Goal: Task Accomplishment & Management: Use online tool/utility

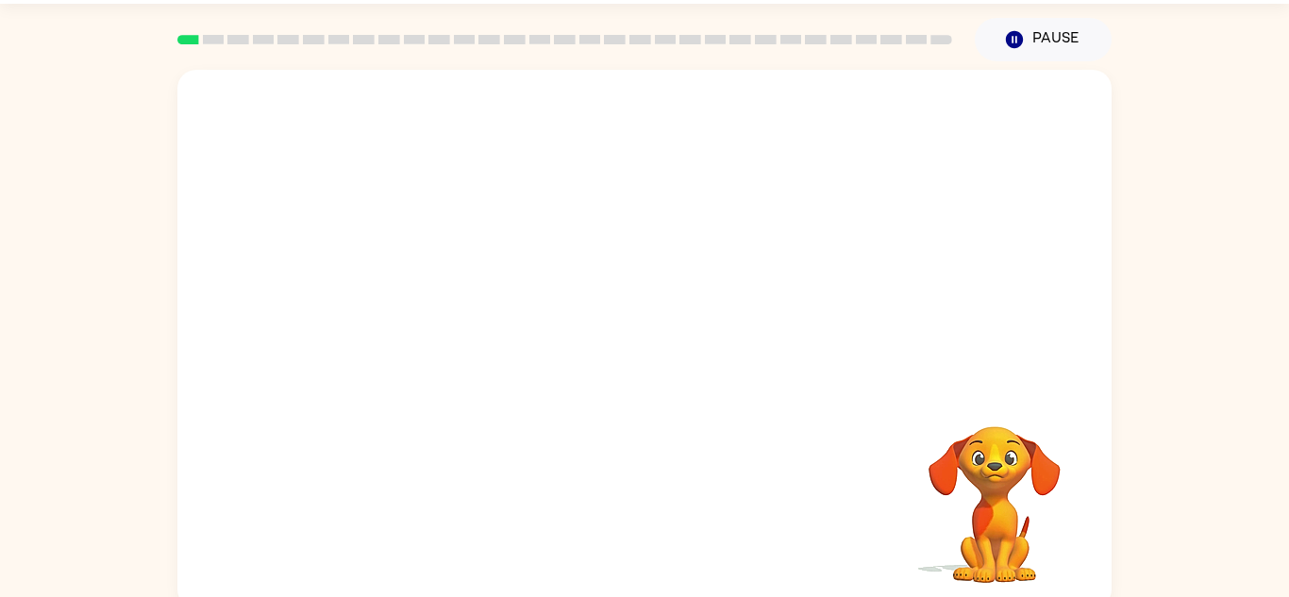
scroll to position [66, 0]
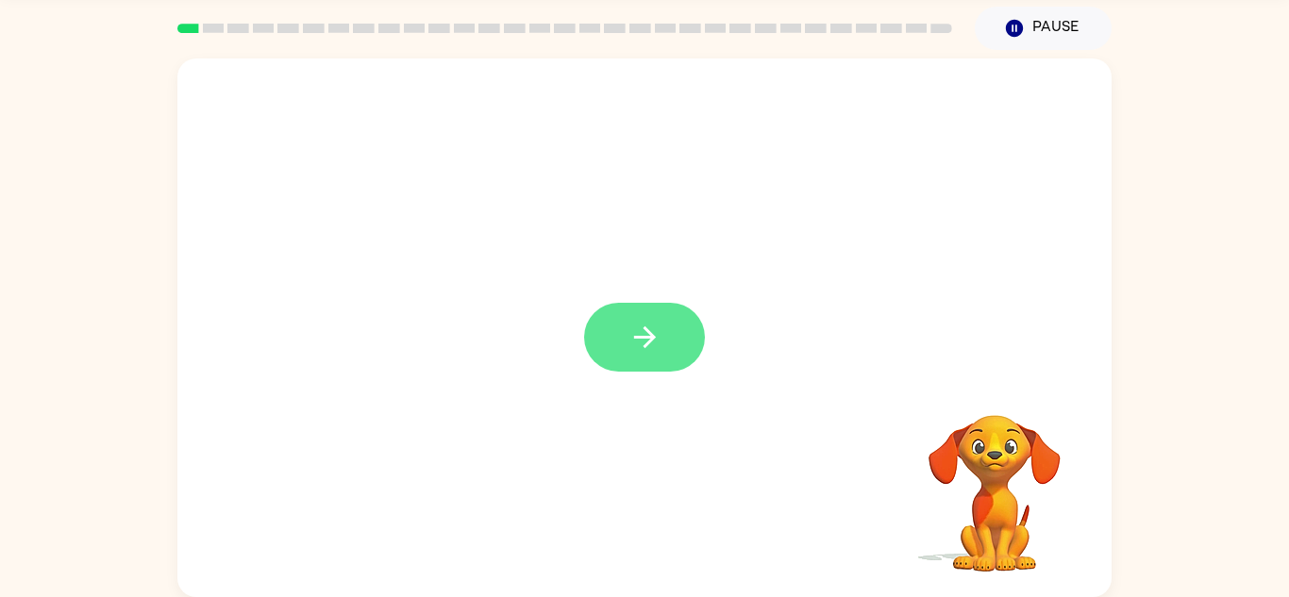
click at [685, 342] on button "button" at bounding box center [644, 337] width 121 height 69
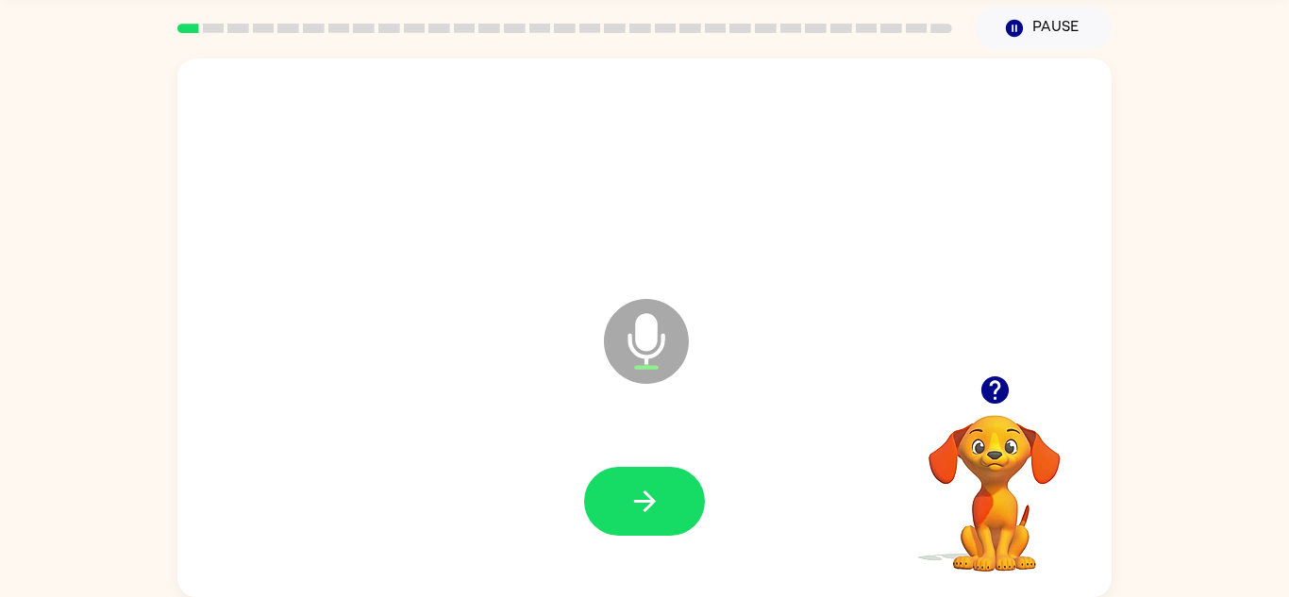
click at [993, 392] on icon "button" at bounding box center [993, 389] width 27 height 27
click at [996, 388] on video "Your browser must support playing .mp4 files to use Literably. Please try using…" at bounding box center [994, 480] width 189 height 189
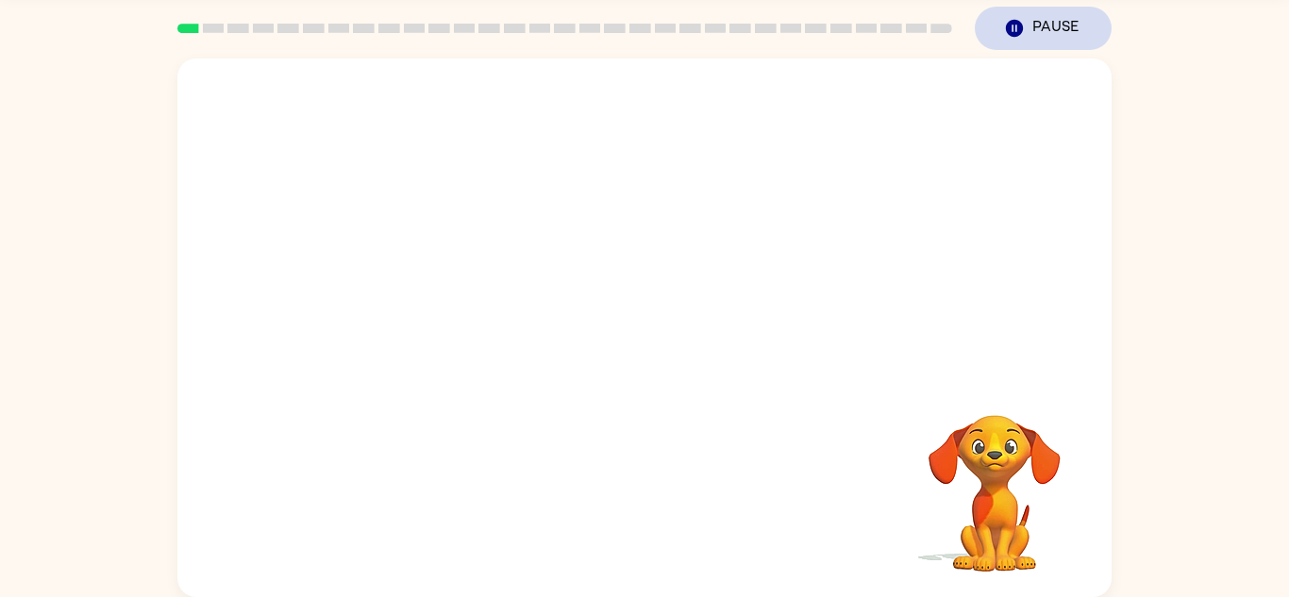
click at [1027, 36] on button "Pause Pause" at bounding box center [1043, 28] width 137 height 43
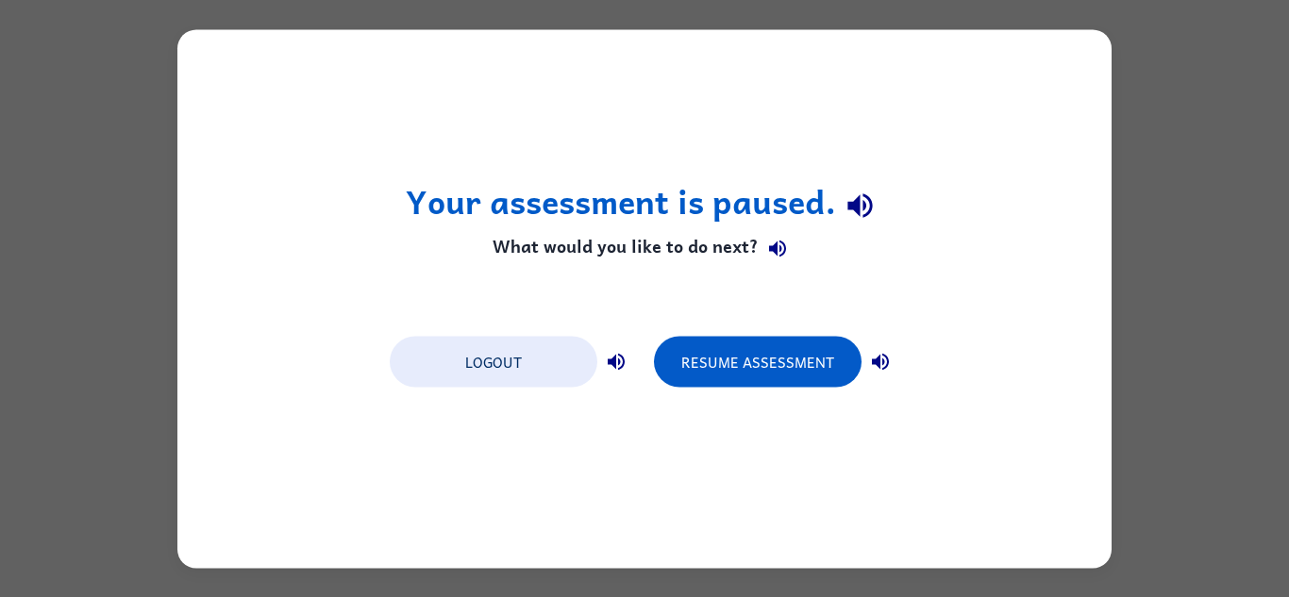
scroll to position [0, 0]
click at [422, 385] on button "Logout" at bounding box center [494, 361] width 208 height 51
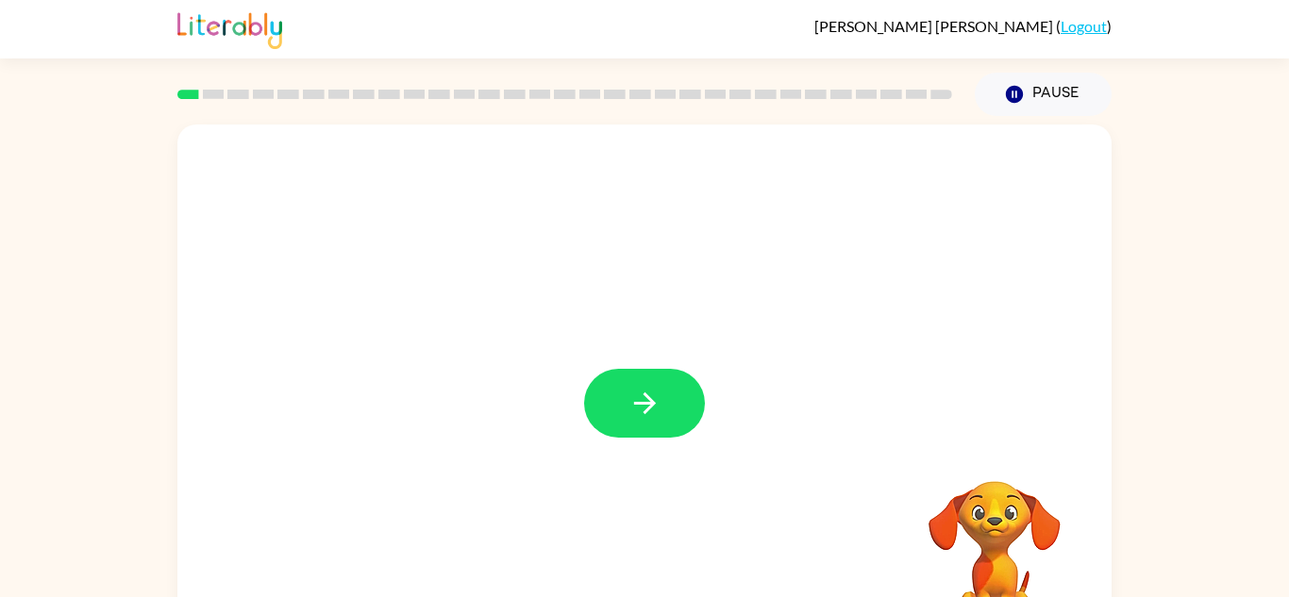
click at [625, 319] on div at bounding box center [644, 394] width 934 height 539
click at [686, 389] on button "button" at bounding box center [644, 403] width 121 height 69
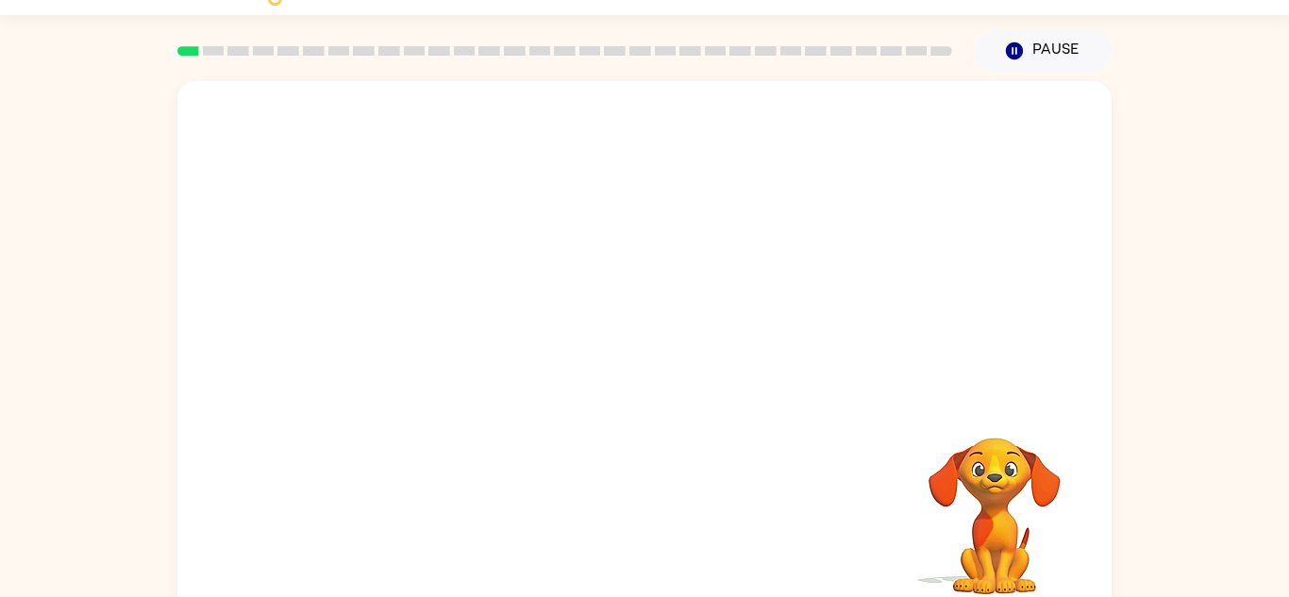
scroll to position [66, 0]
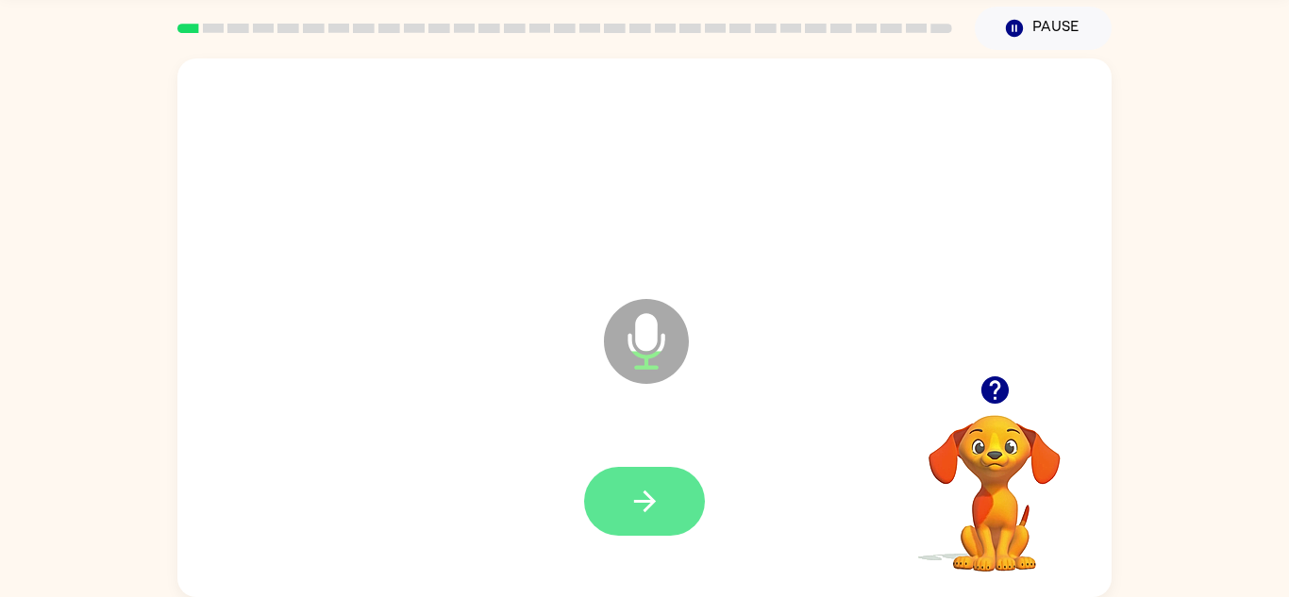
click at [652, 474] on button "button" at bounding box center [644, 501] width 121 height 69
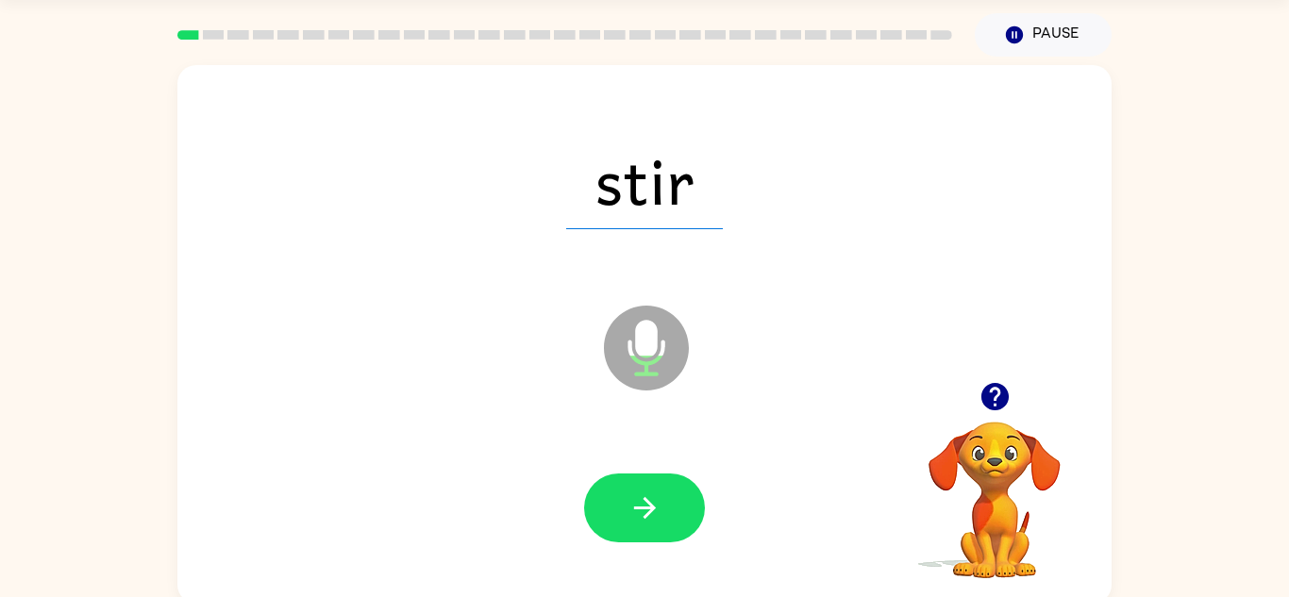
scroll to position [58, 0]
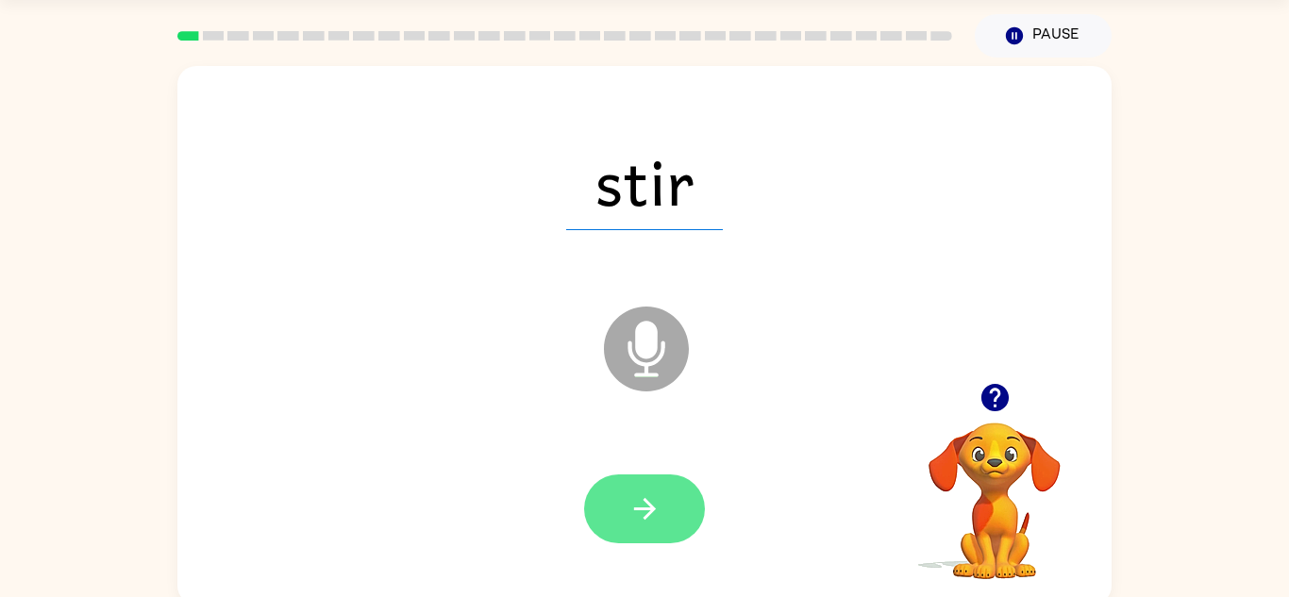
click at [673, 506] on button "button" at bounding box center [644, 509] width 121 height 69
click at [670, 476] on button "button" at bounding box center [644, 509] width 121 height 69
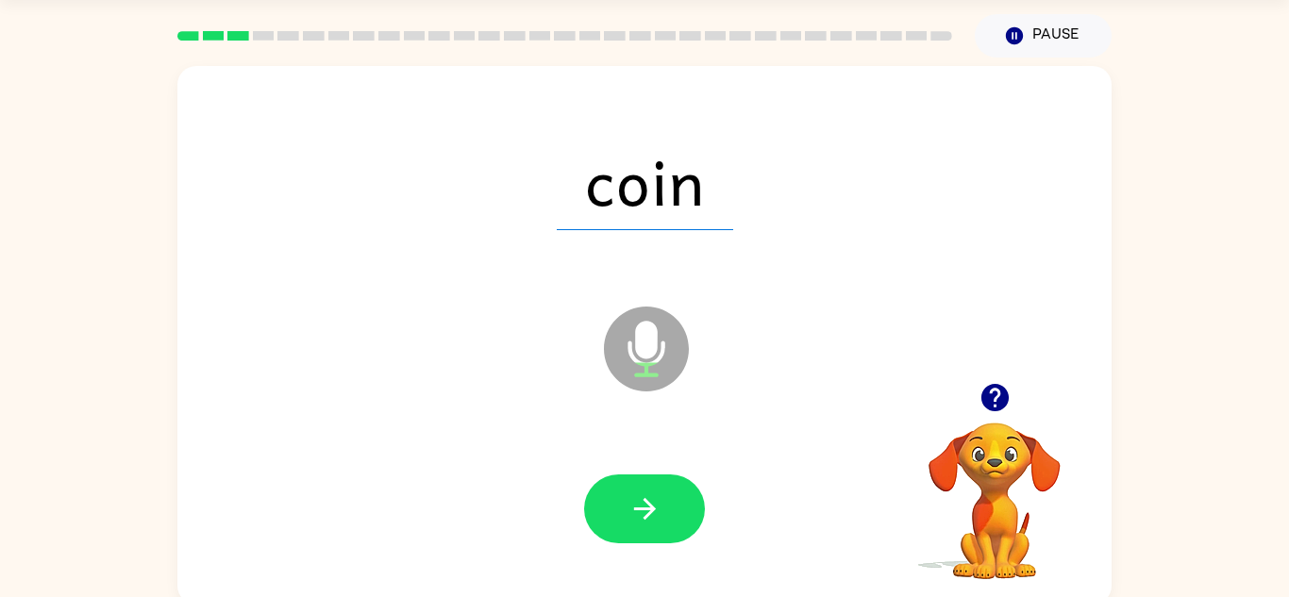
scroll to position [66, 0]
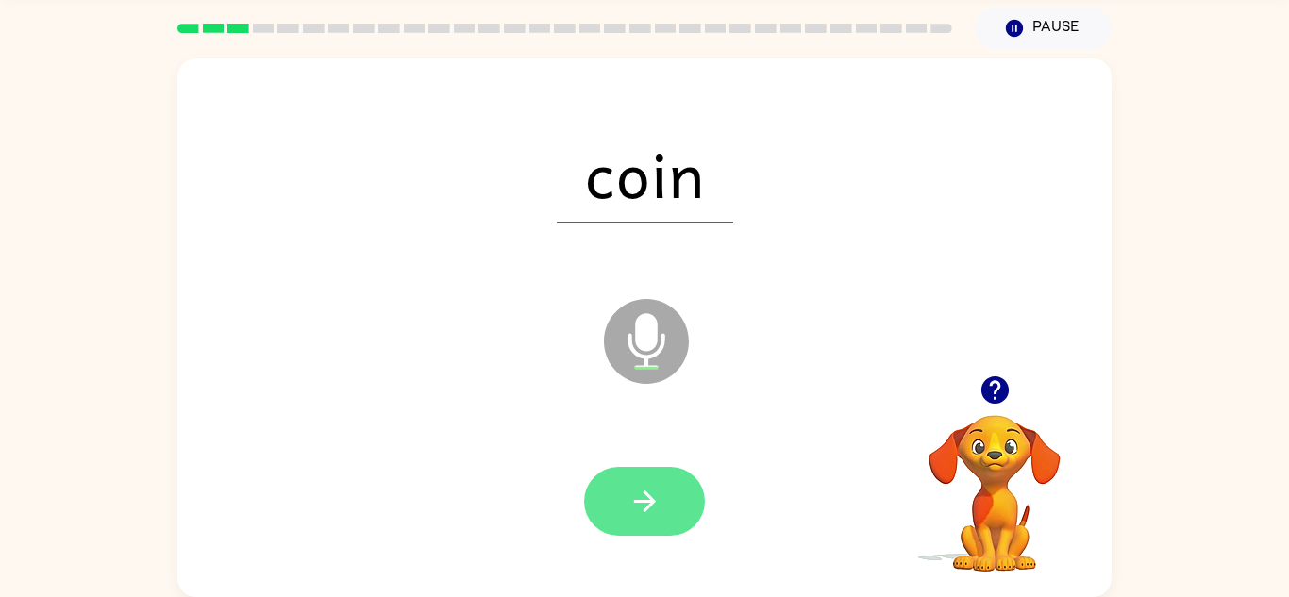
click at [673, 506] on button "button" at bounding box center [644, 501] width 121 height 69
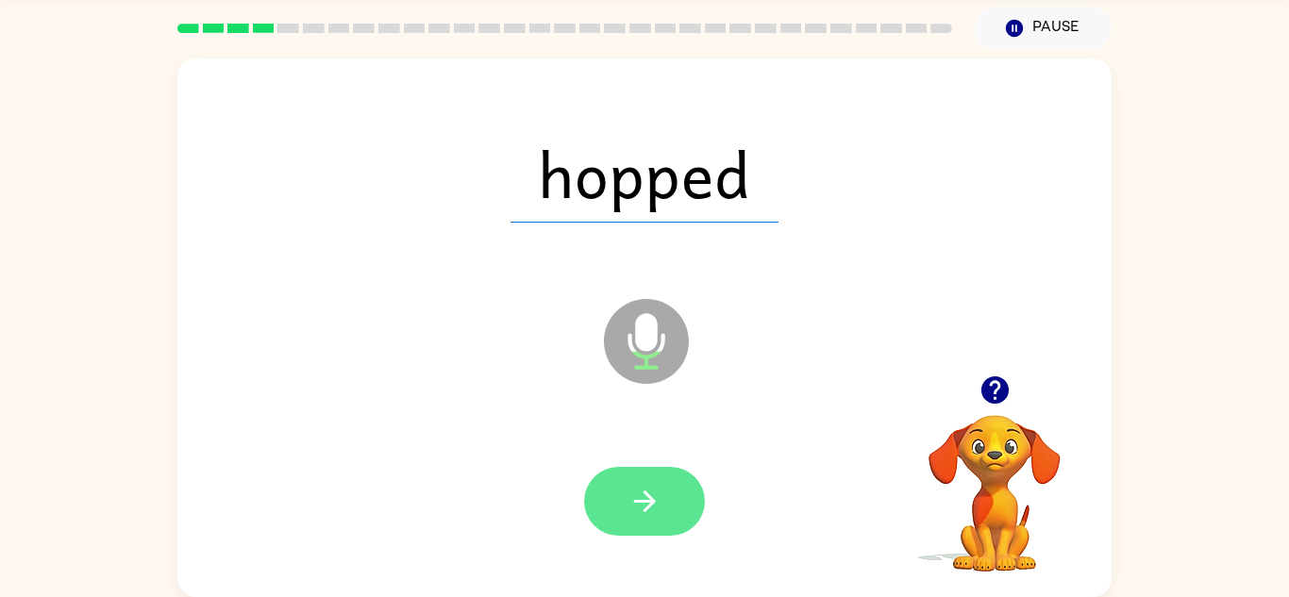
click at [659, 492] on icon "button" at bounding box center [644, 501] width 33 height 33
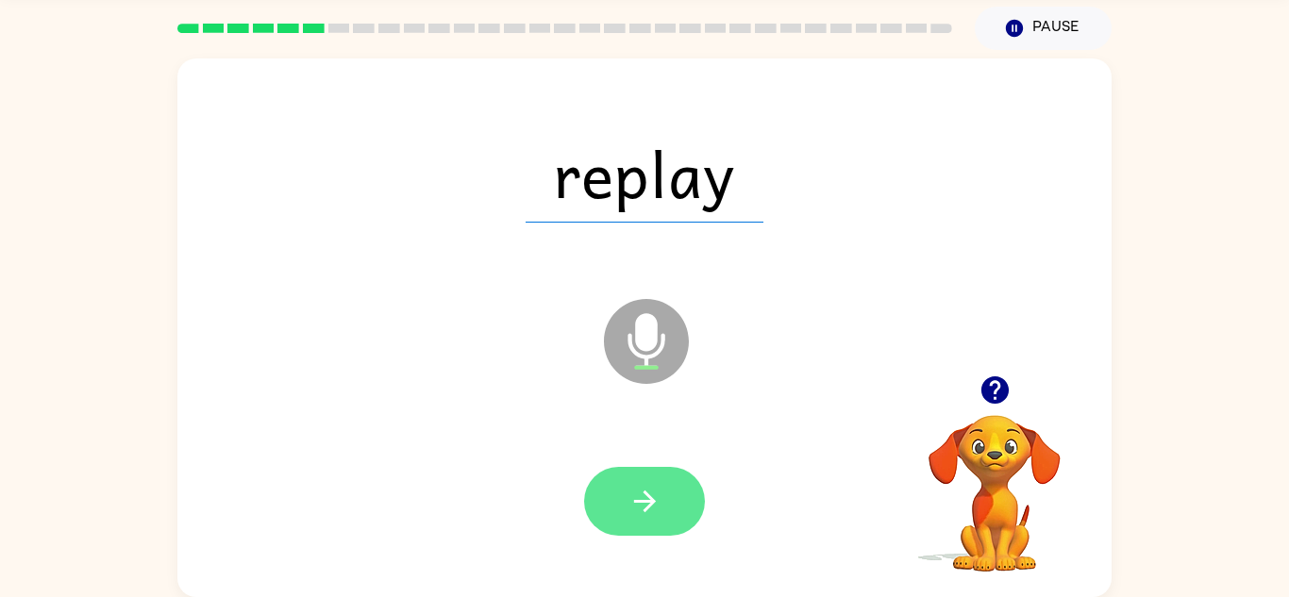
click at [664, 492] on button "button" at bounding box center [644, 501] width 121 height 69
click at [688, 509] on button "button" at bounding box center [644, 501] width 121 height 69
click at [654, 500] on icon "button" at bounding box center [644, 502] width 22 height 22
click at [664, 525] on button "button" at bounding box center [644, 501] width 121 height 69
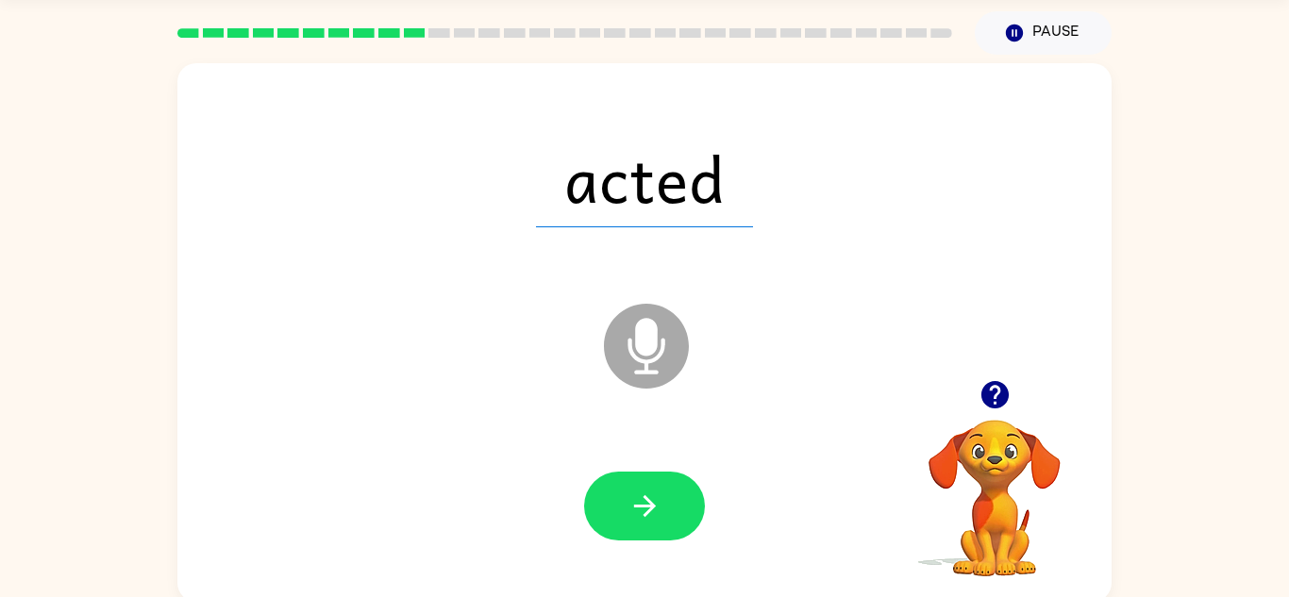
scroll to position [59, 0]
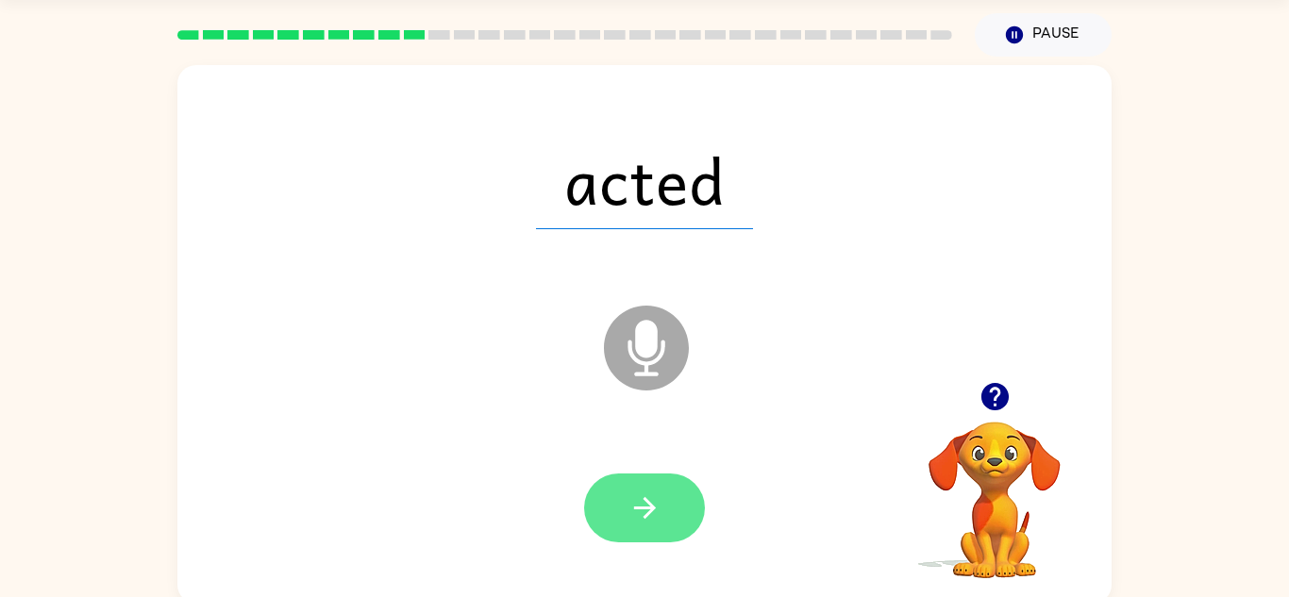
click at [648, 513] on icon "button" at bounding box center [644, 508] width 22 height 22
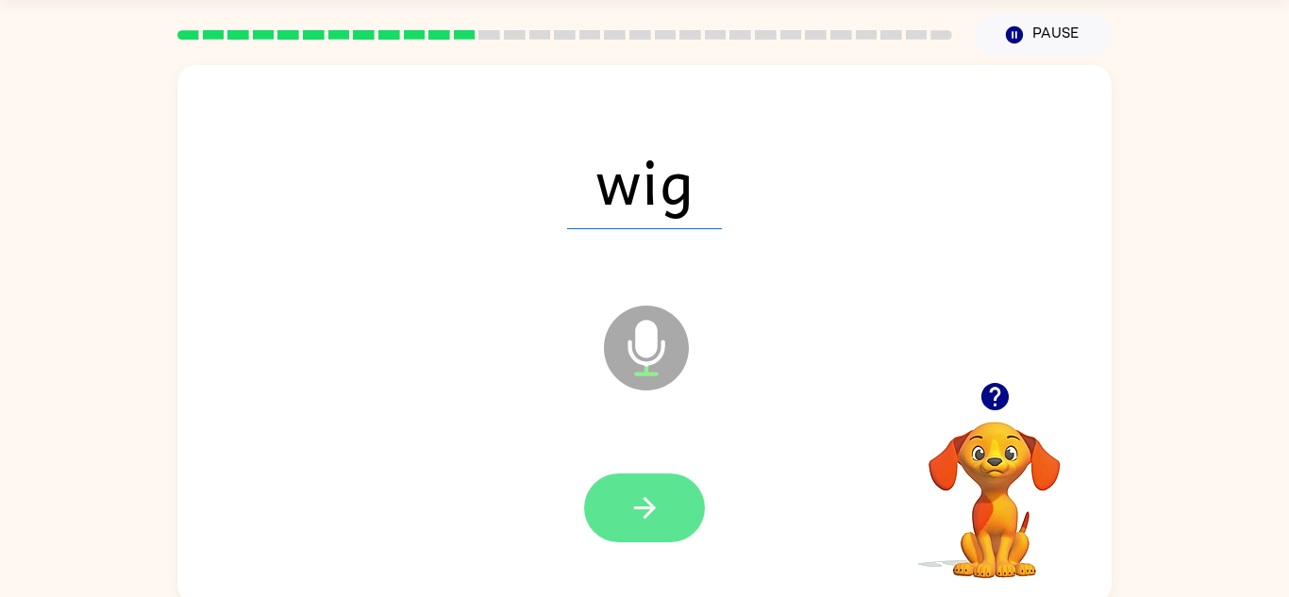
click at [634, 540] on button "button" at bounding box center [644, 508] width 121 height 69
click at [645, 481] on button "button" at bounding box center [644, 508] width 121 height 69
click at [662, 524] on button "button" at bounding box center [644, 508] width 121 height 69
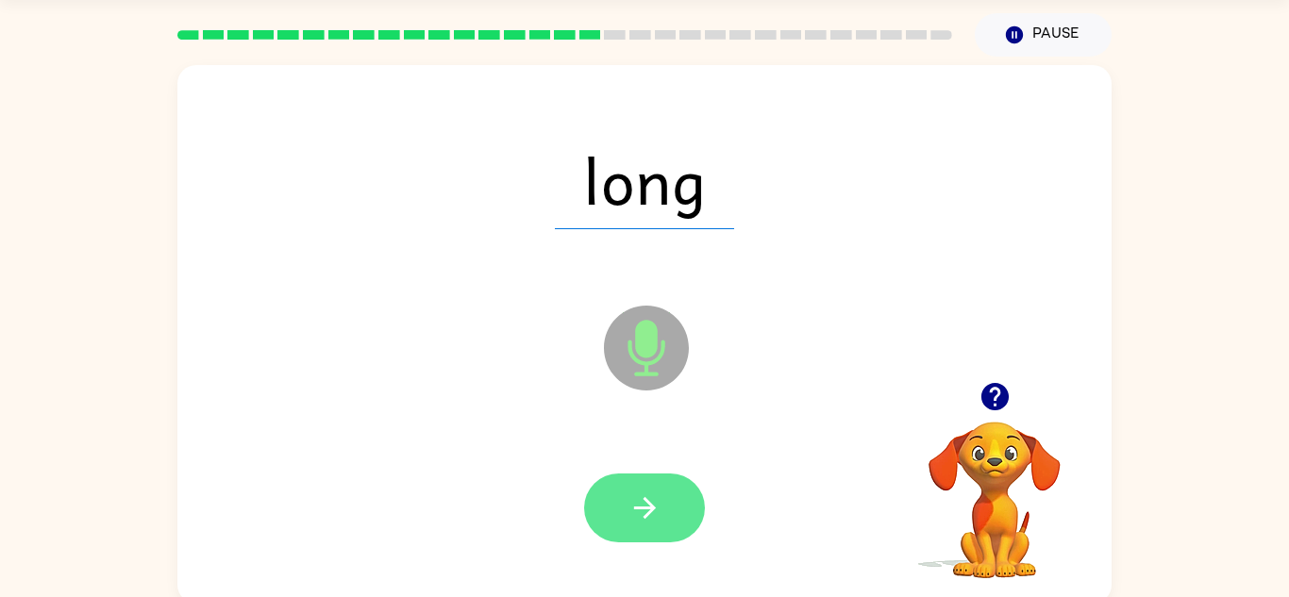
click at [653, 539] on button "button" at bounding box center [644, 508] width 121 height 69
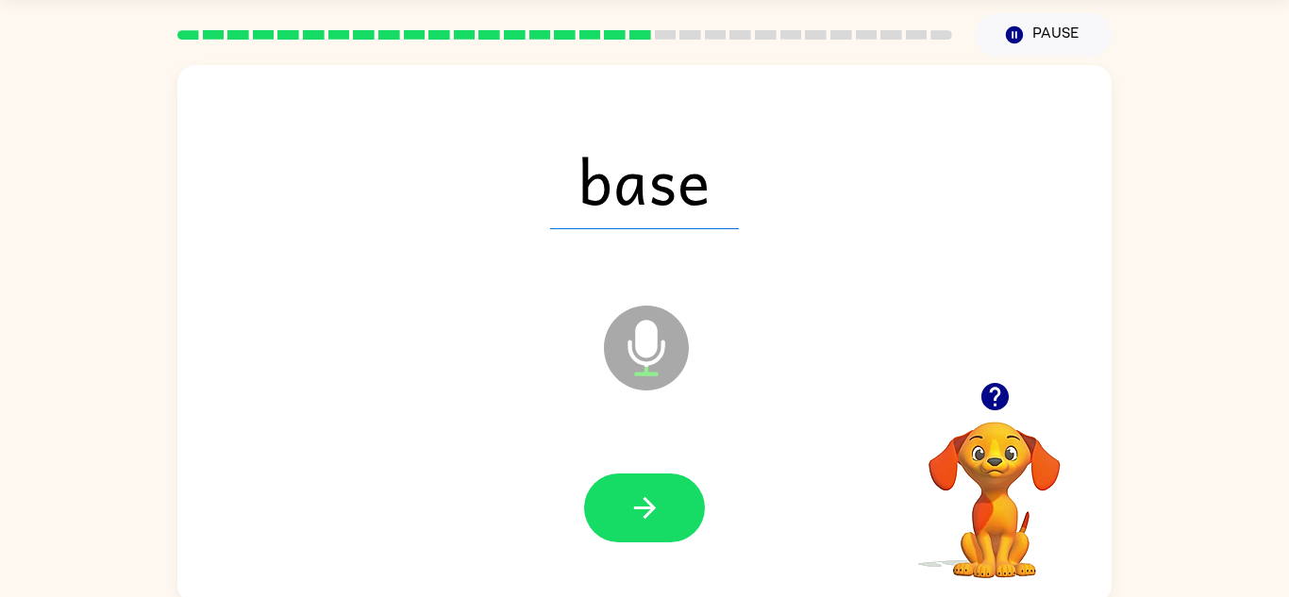
scroll to position [66, 0]
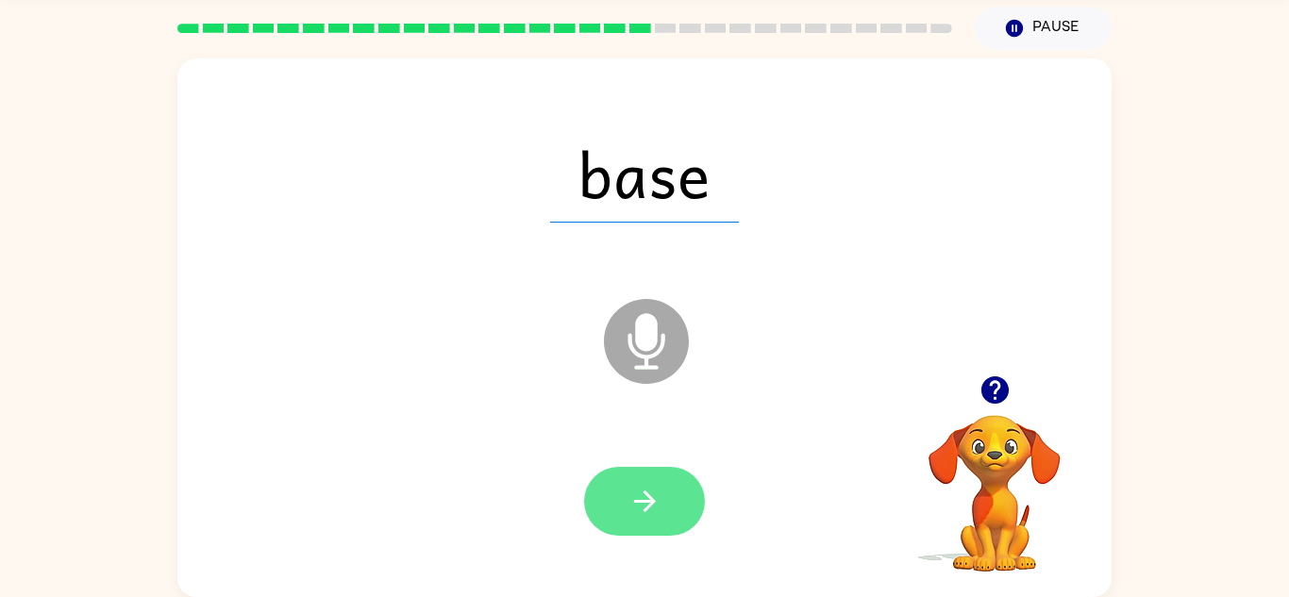
click at [661, 491] on button "button" at bounding box center [644, 501] width 121 height 69
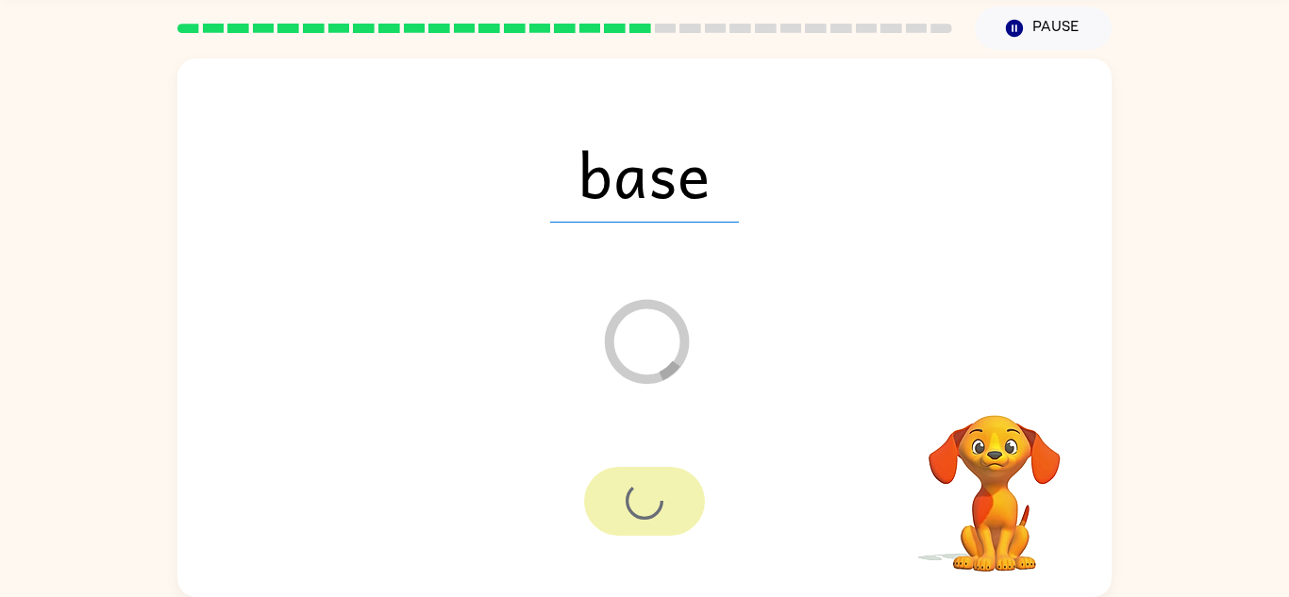
click at [661, 491] on div at bounding box center [644, 501] width 121 height 69
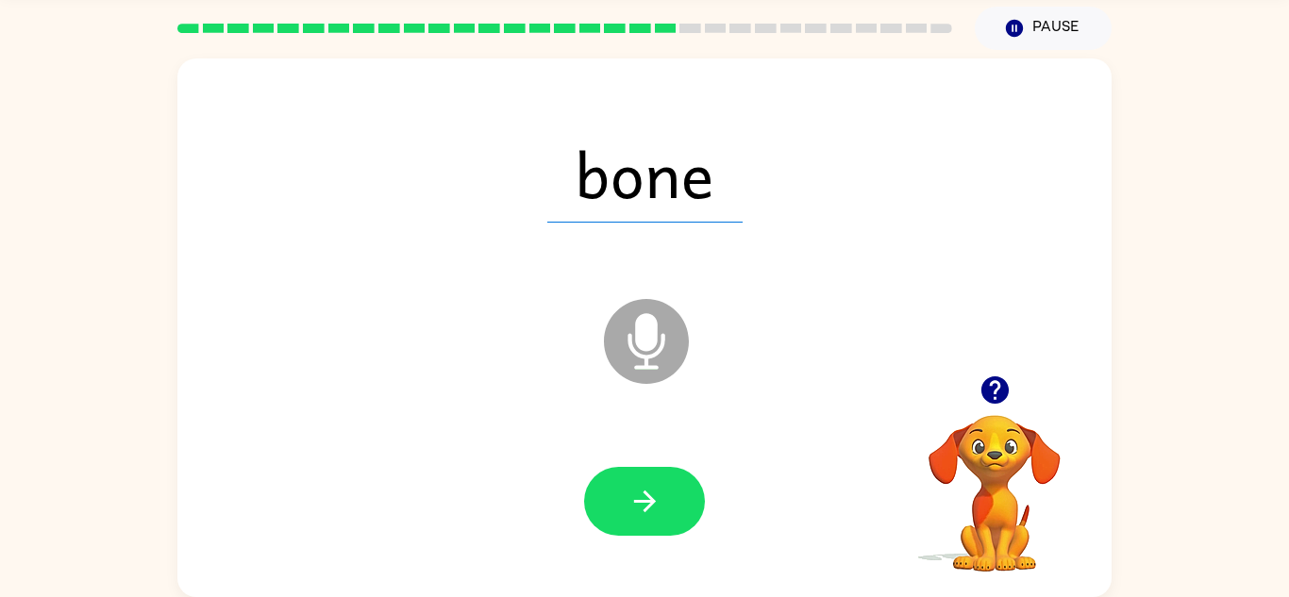
click at [661, 491] on button "button" at bounding box center [644, 501] width 121 height 69
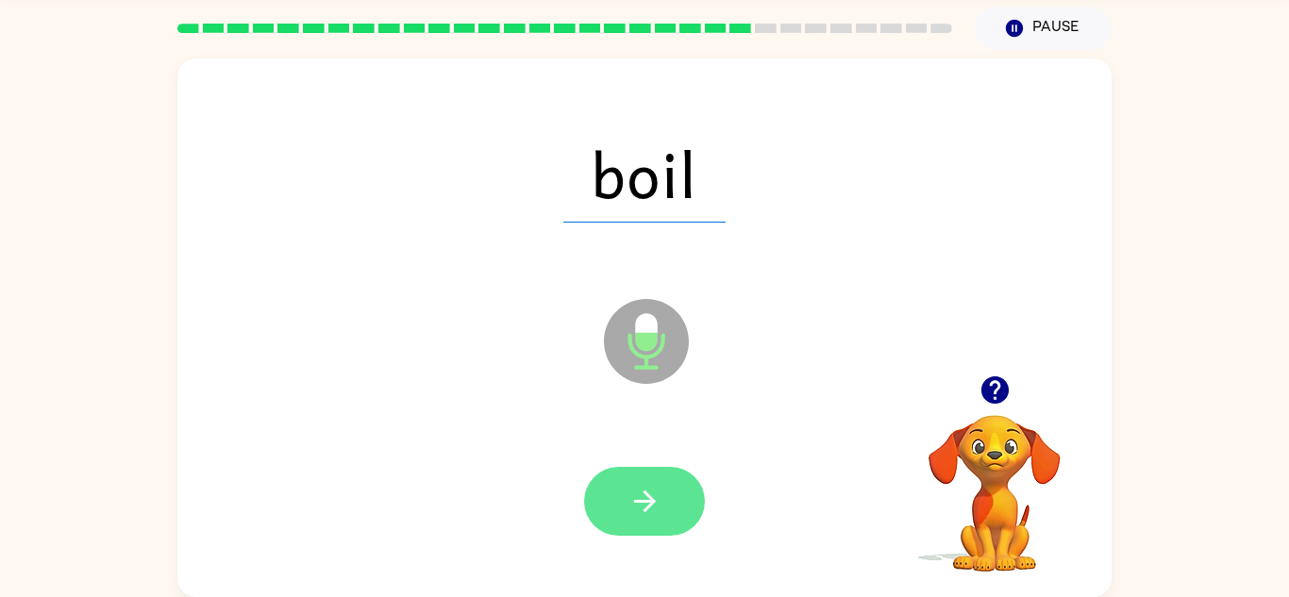
click at [663, 494] on button "button" at bounding box center [644, 501] width 121 height 69
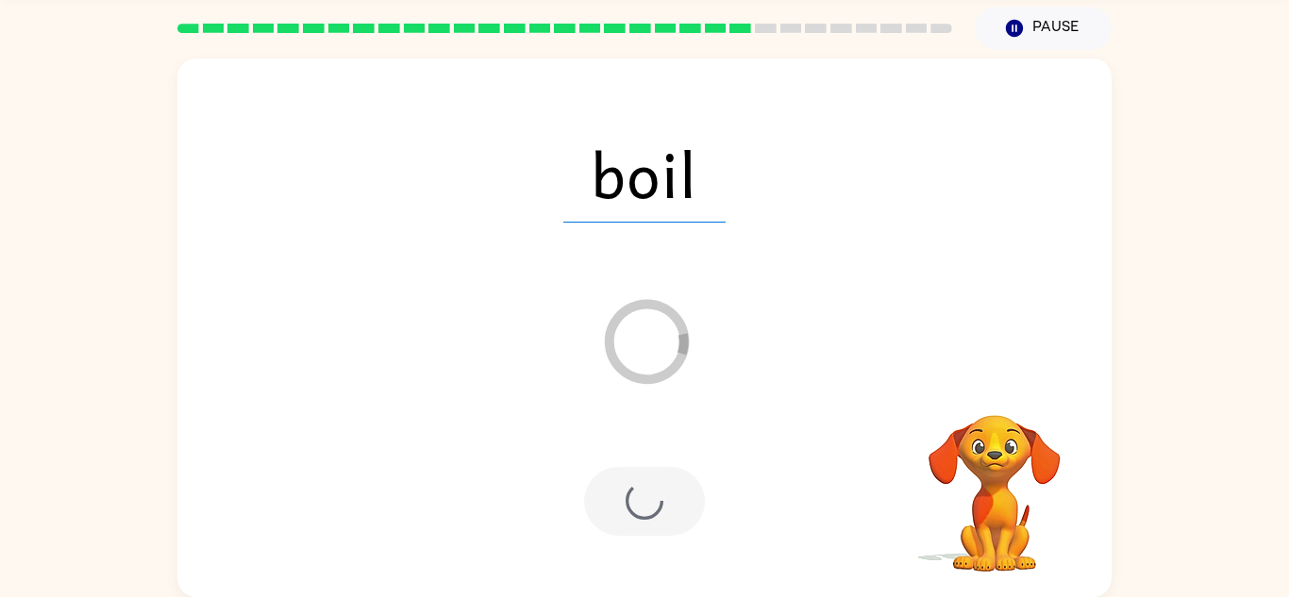
click at [688, 574] on div at bounding box center [644, 502] width 896 height 155
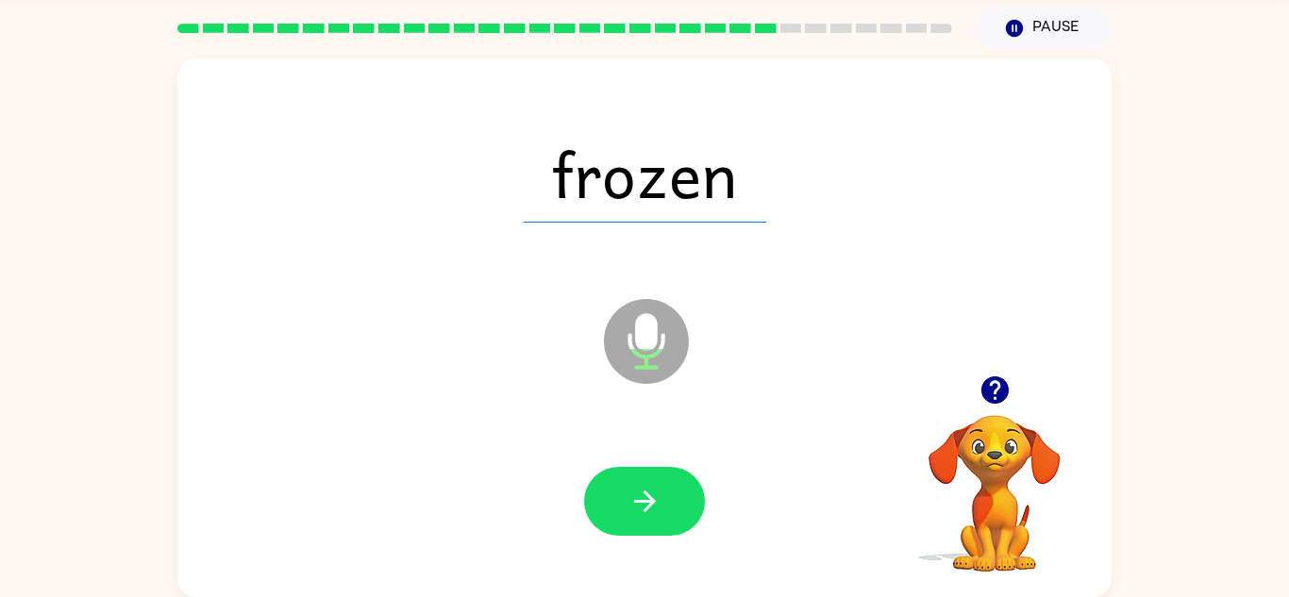
click at [995, 391] on icon "button" at bounding box center [994, 390] width 33 height 33
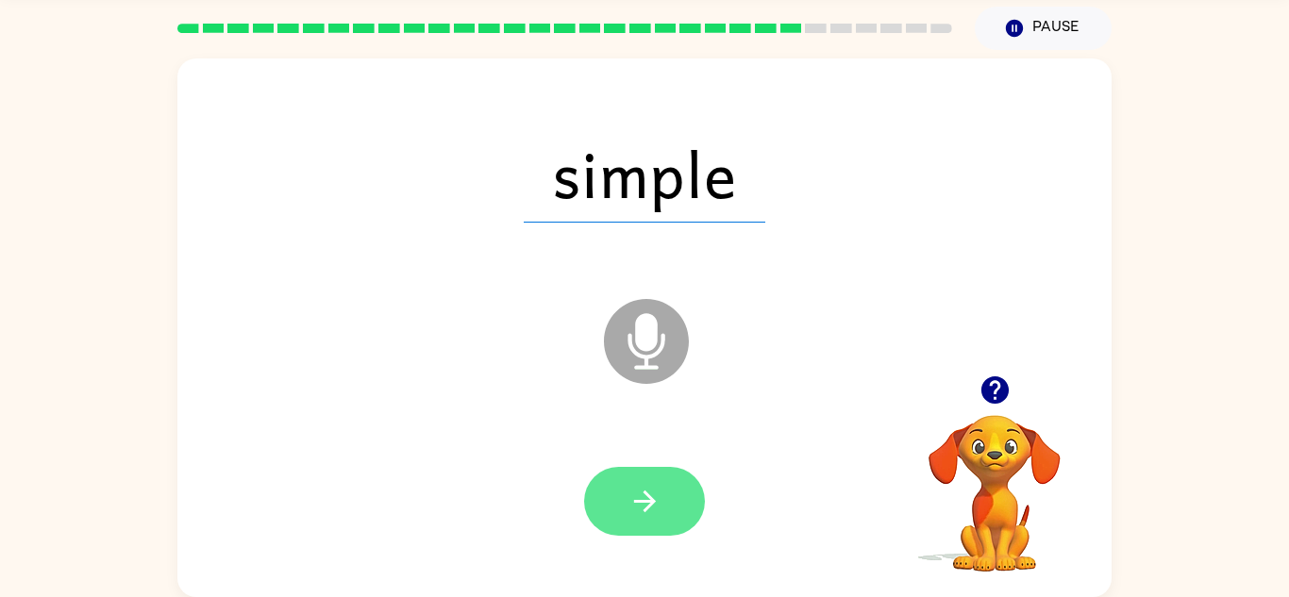
click at [625, 500] on button "button" at bounding box center [644, 501] width 121 height 69
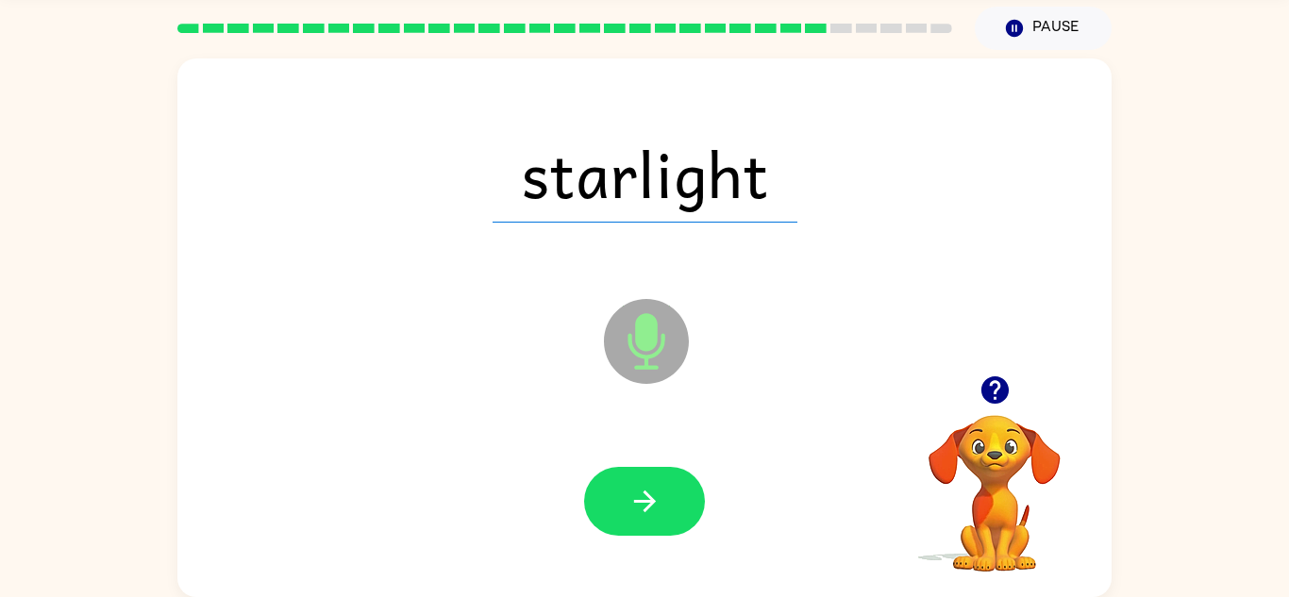
click at [625, 500] on button "button" at bounding box center [644, 501] width 121 height 69
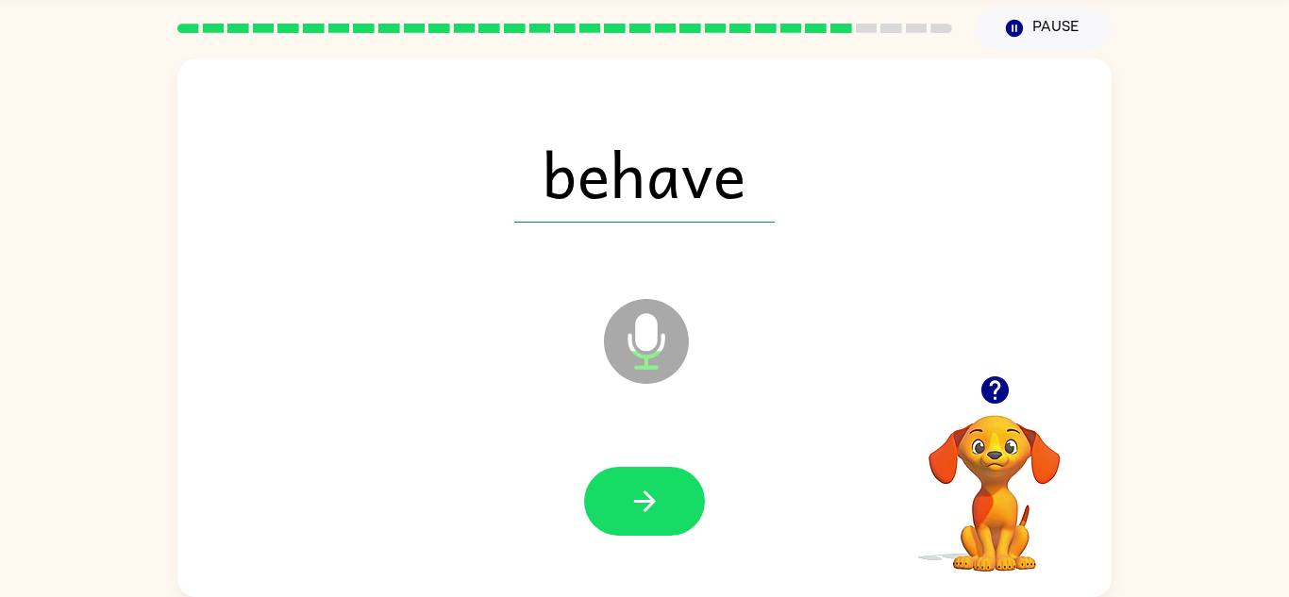
scroll to position [64, 0]
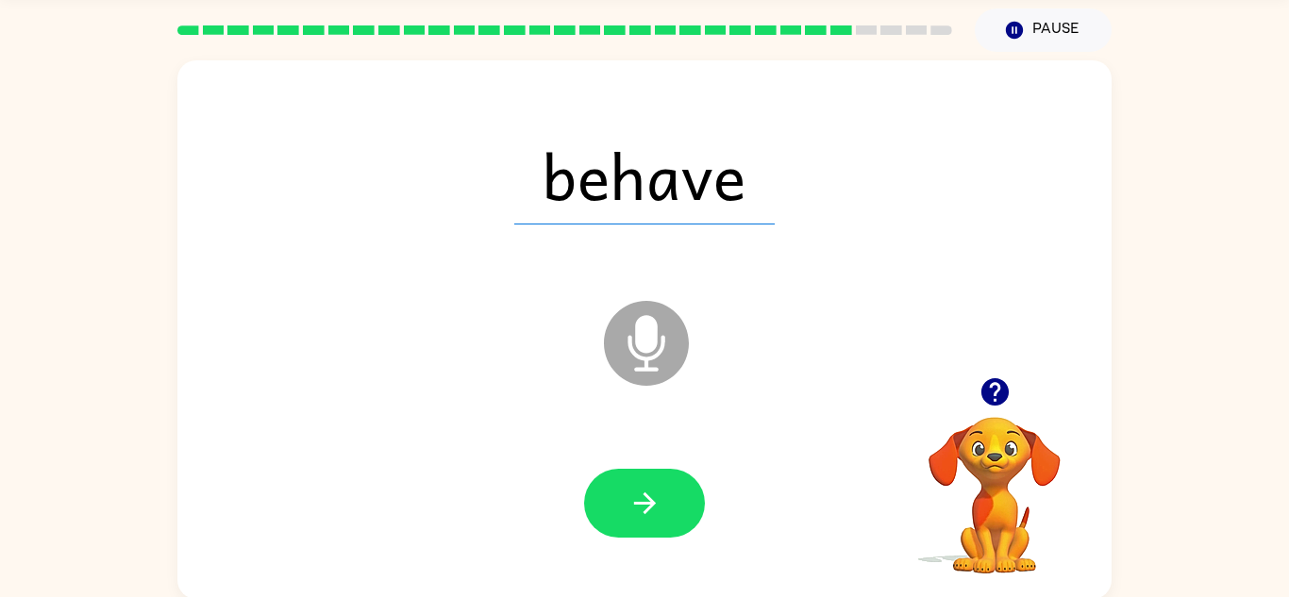
click at [641, 495] on icon "button" at bounding box center [644, 503] width 33 height 33
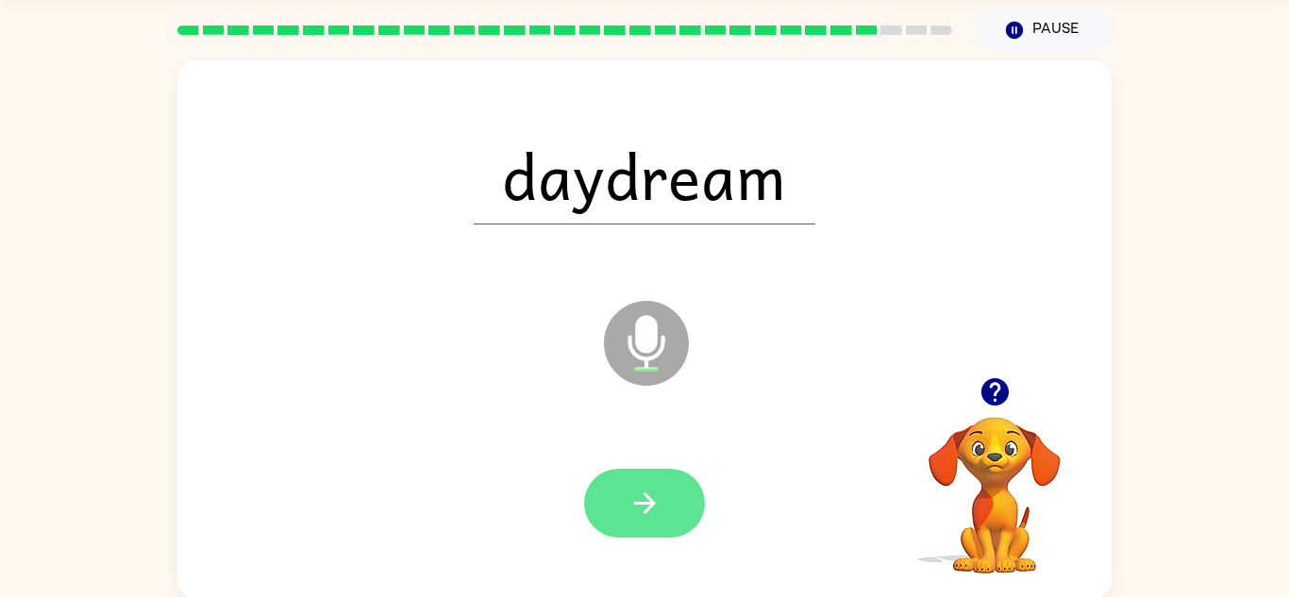
click at [643, 498] on icon "button" at bounding box center [644, 503] width 33 height 33
click at [643, 498] on div at bounding box center [644, 503] width 121 height 69
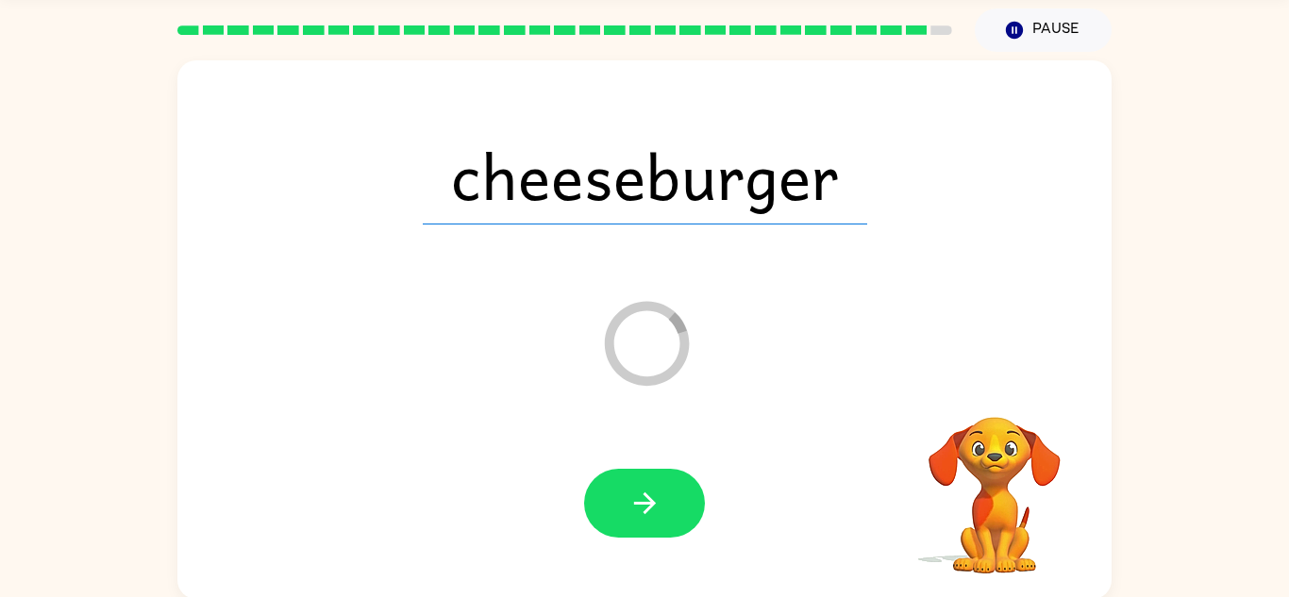
scroll to position [32, 0]
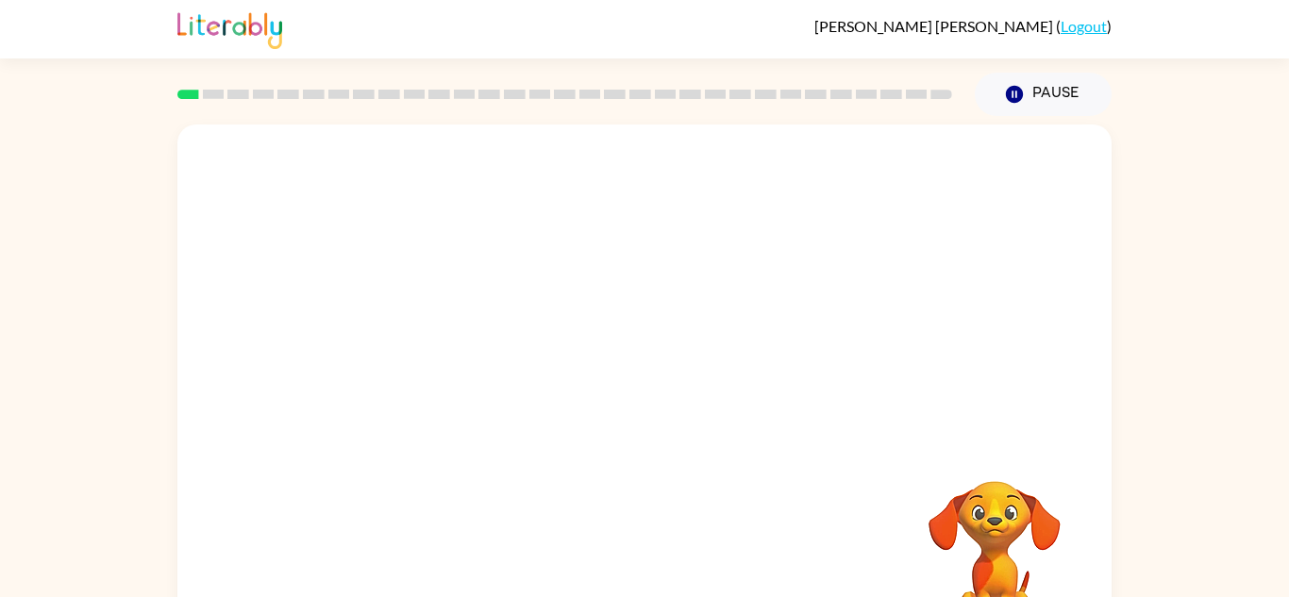
scroll to position [66, 0]
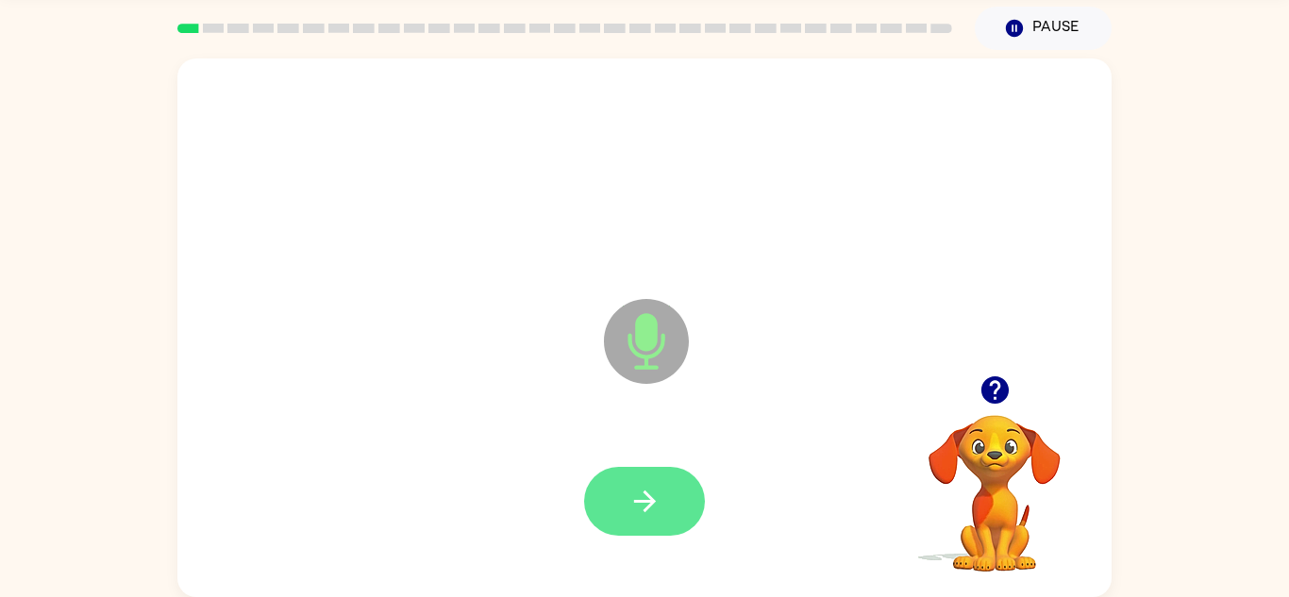
click at [632, 514] on icon "button" at bounding box center [644, 501] width 33 height 33
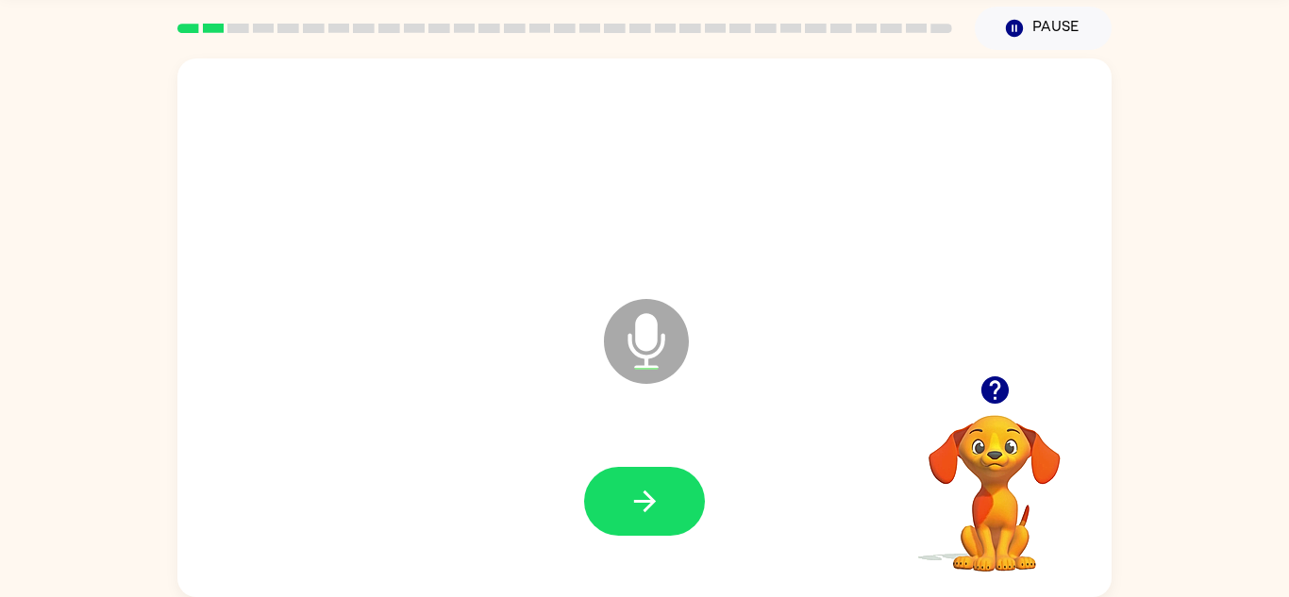
click at [632, 514] on icon "button" at bounding box center [644, 501] width 33 height 33
click at [632, 514] on div at bounding box center [644, 501] width 121 height 69
click at [632, 514] on icon "button" at bounding box center [644, 501] width 33 height 33
click at [637, 525] on button "button" at bounding box center [644, 501] width 121 height 69
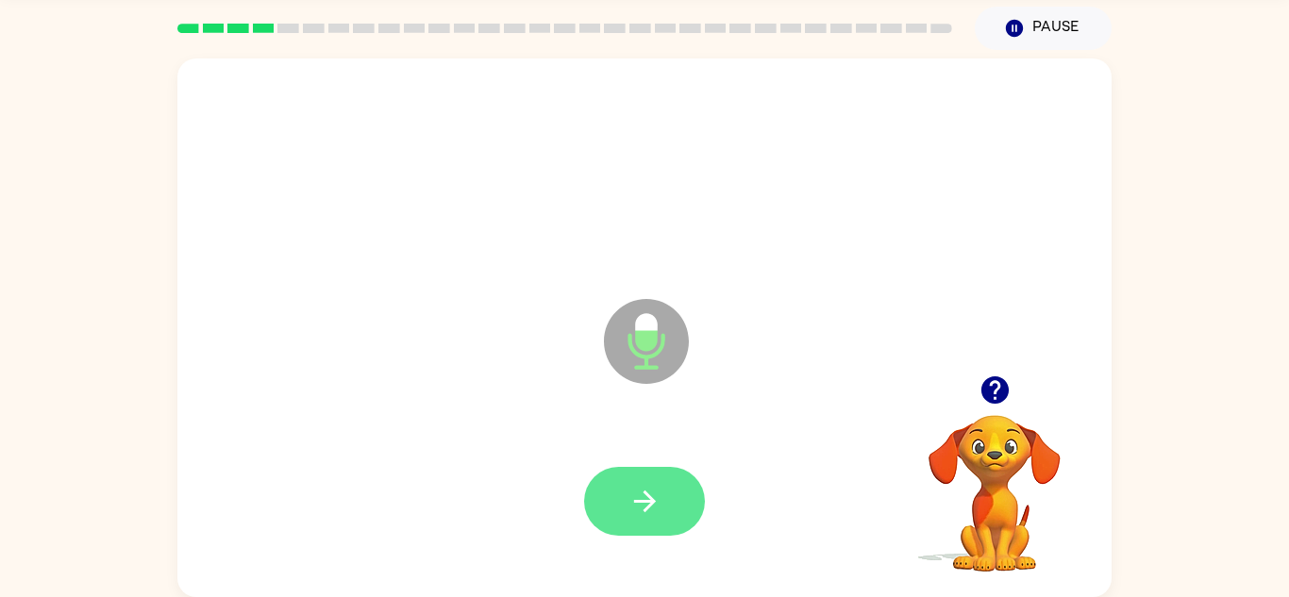
click at [643, 506] on icon "button" at bounding box center [644, 501] width 33 height 33
click at [643, 507] on icon "button" at bounding box center [644, 501] width 33 height 33
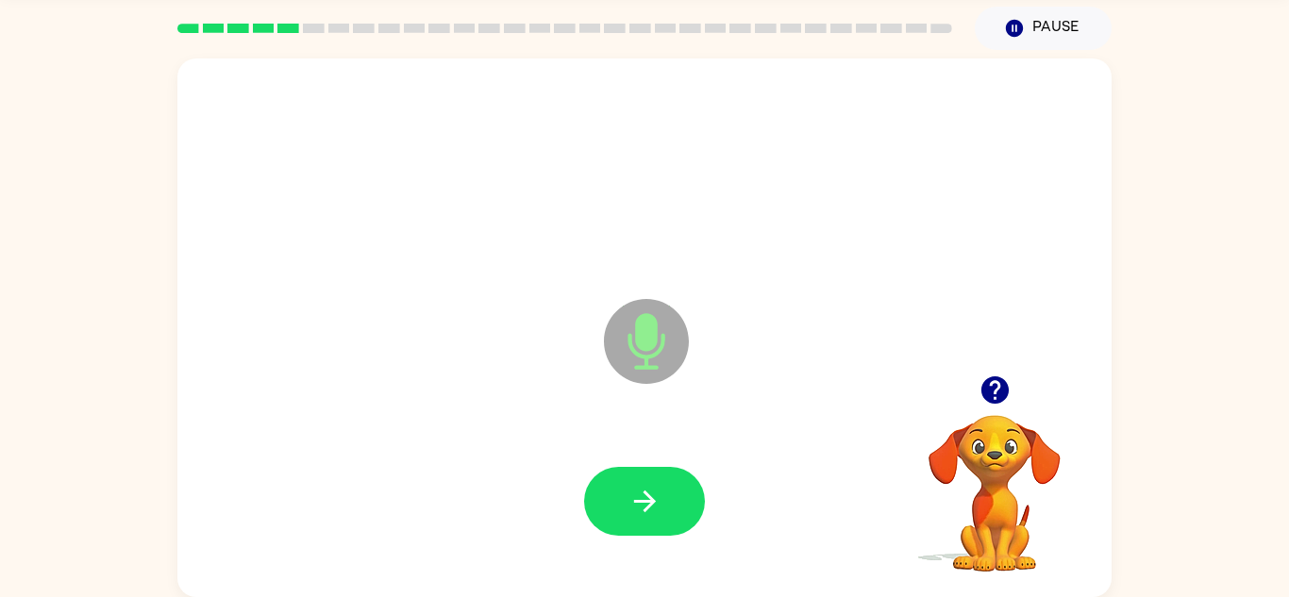
click at [643, 507] on icon "button" at bounding box center [644, 501] width 33 height 33
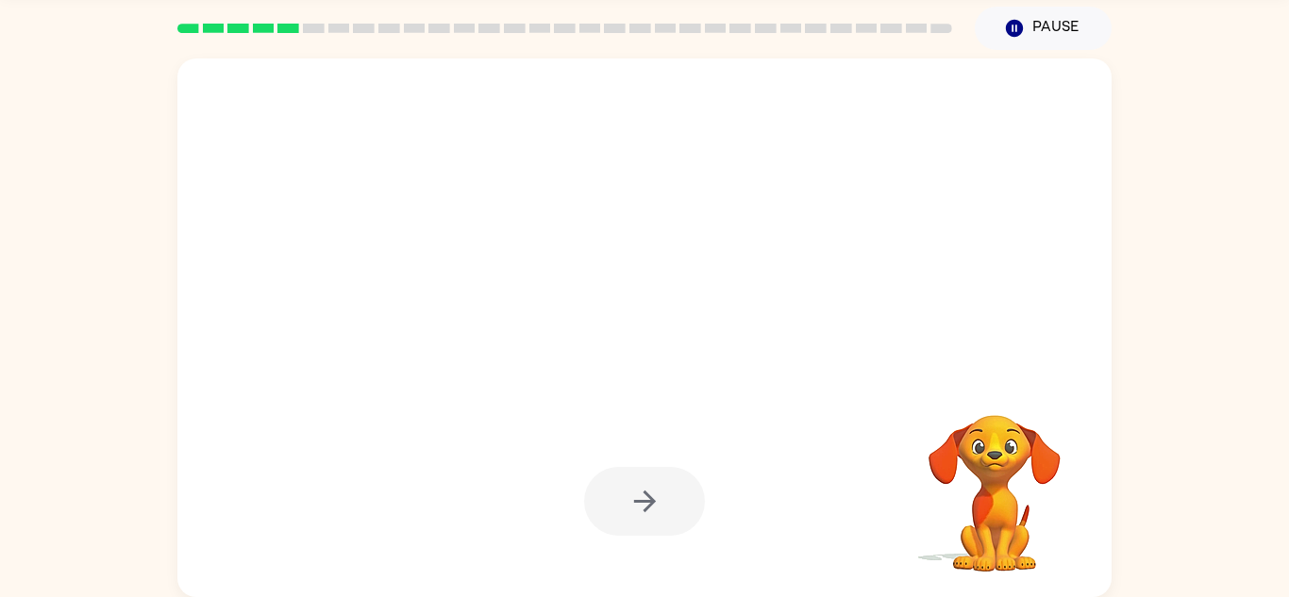
click at [651, 510] on div at bounding box center [644, 501] width 121 height 69
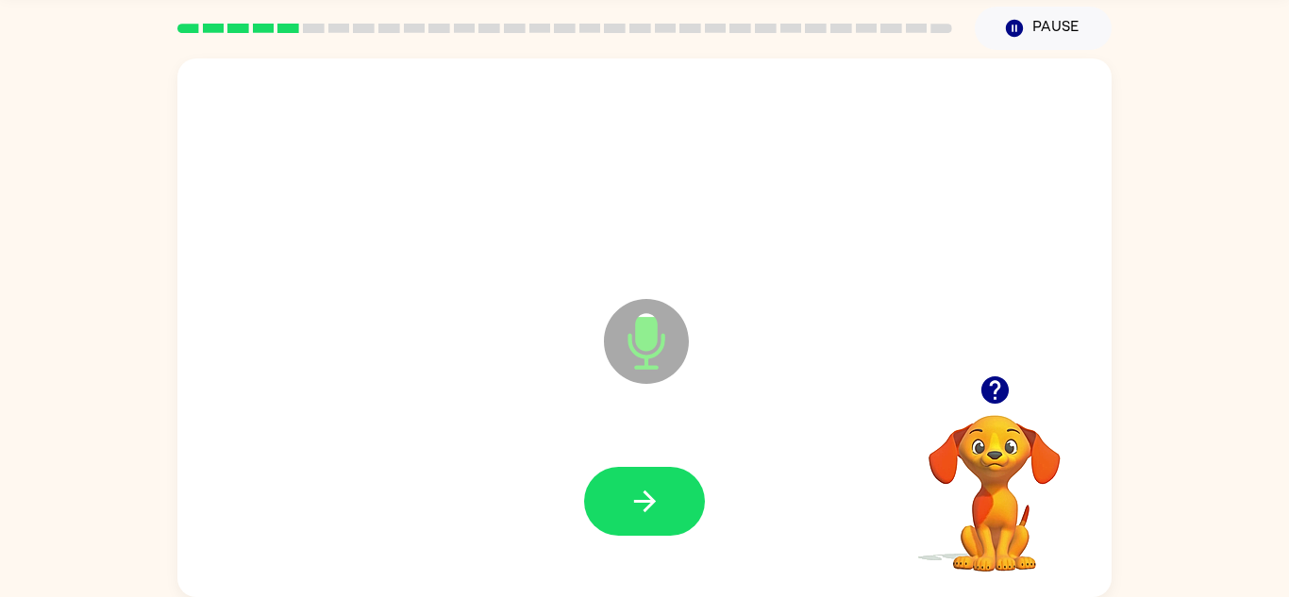
click at [651, 510] on icon "button" at bounding box center [644, 501] width 33 height 33
click at [634, 467] on button "button" at bounding box center [644, 501] width 121 height 69
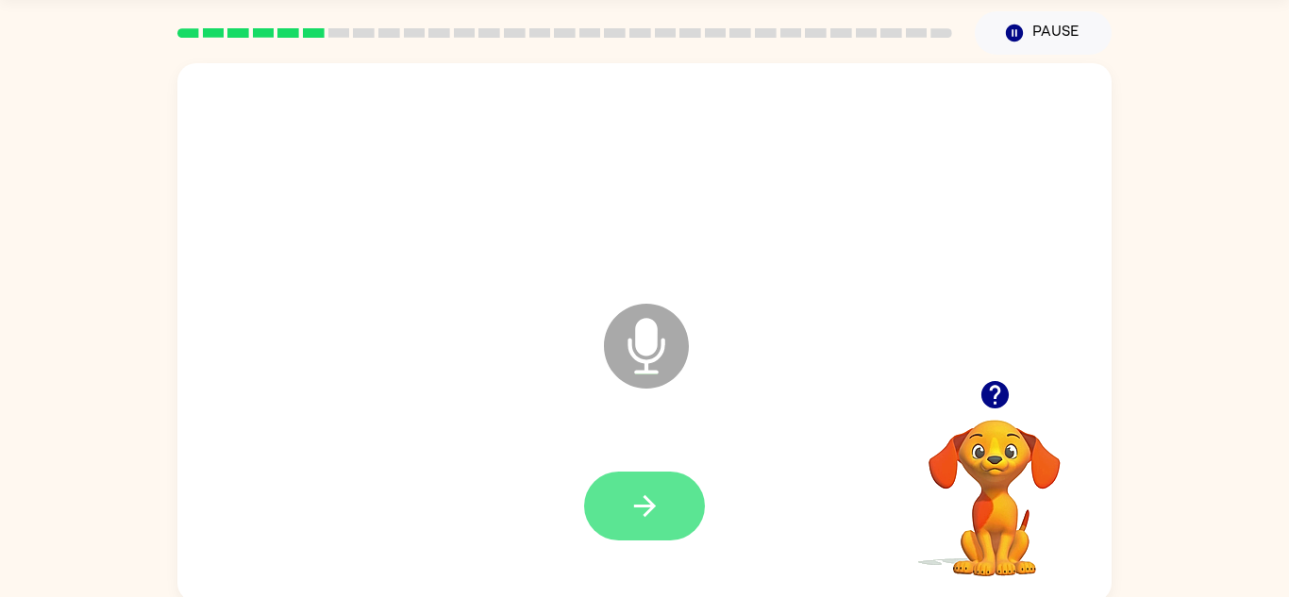
click at [687, 509] on button "button" at bounding box center [644, 506] width 121 height 69
click at [677, 504] on button "button" at bounding box center [644, 506] width 121 height 69
click at [652, 511] on icon "button" at bounding box center [644, 506] width 33 height 33
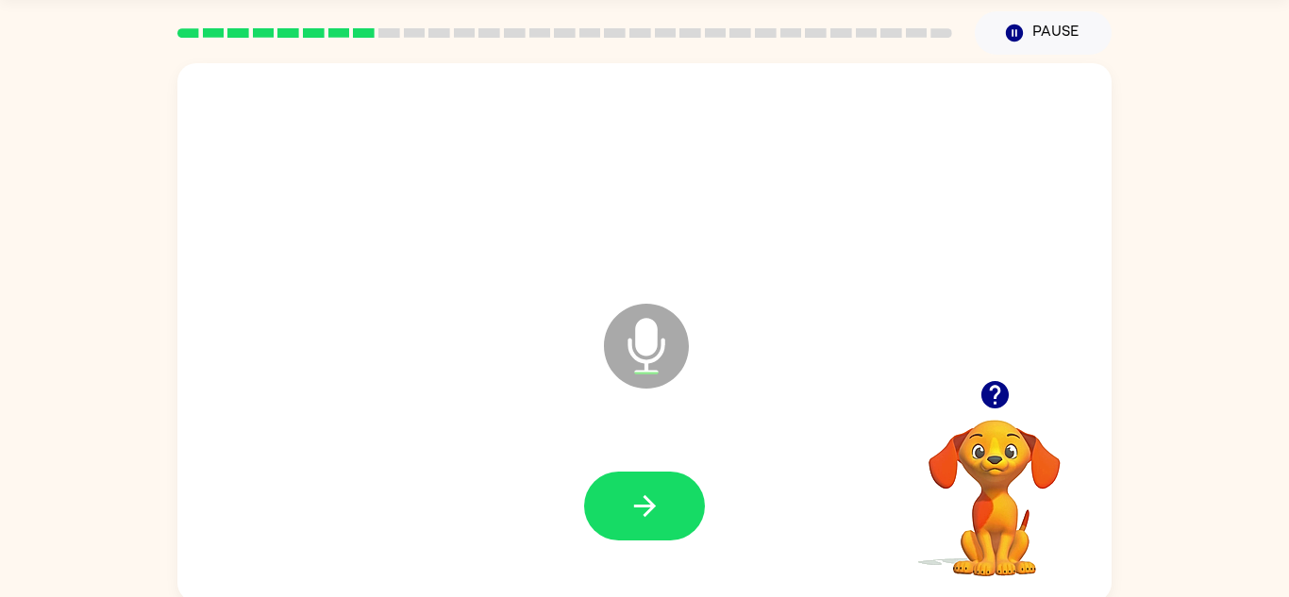
click at [652, 511] on icon "button" at bounding box center [644, 506] width 33 height 33
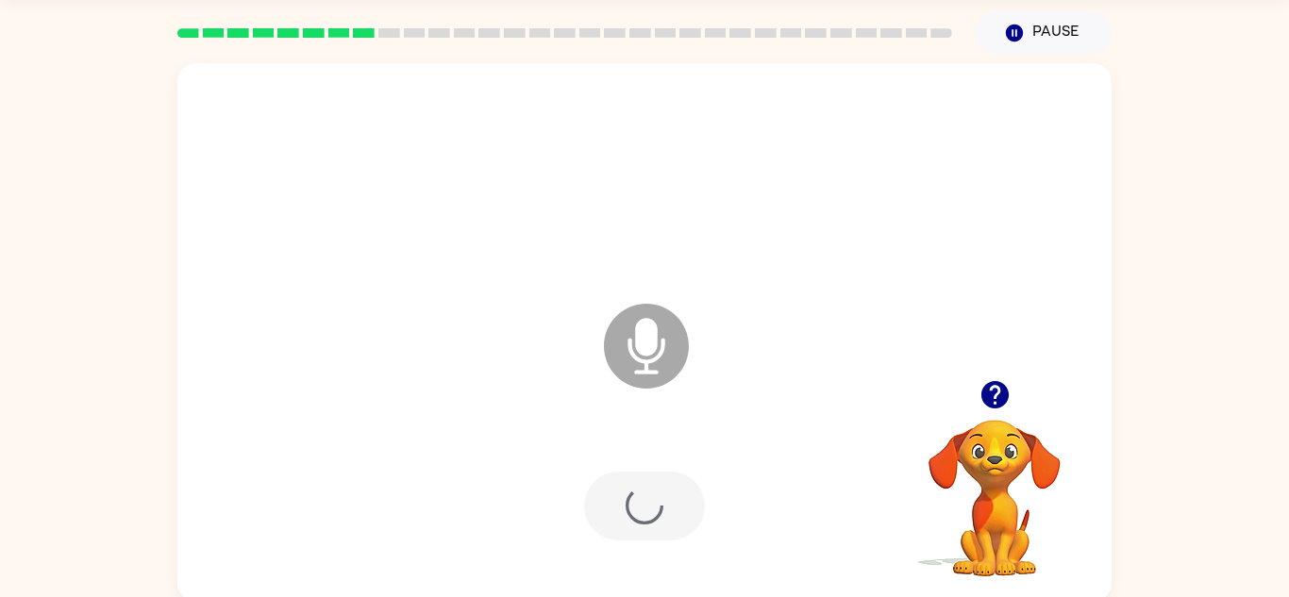
click at [652, 511] on div at bounding box center [644, 506] width 121 height 69
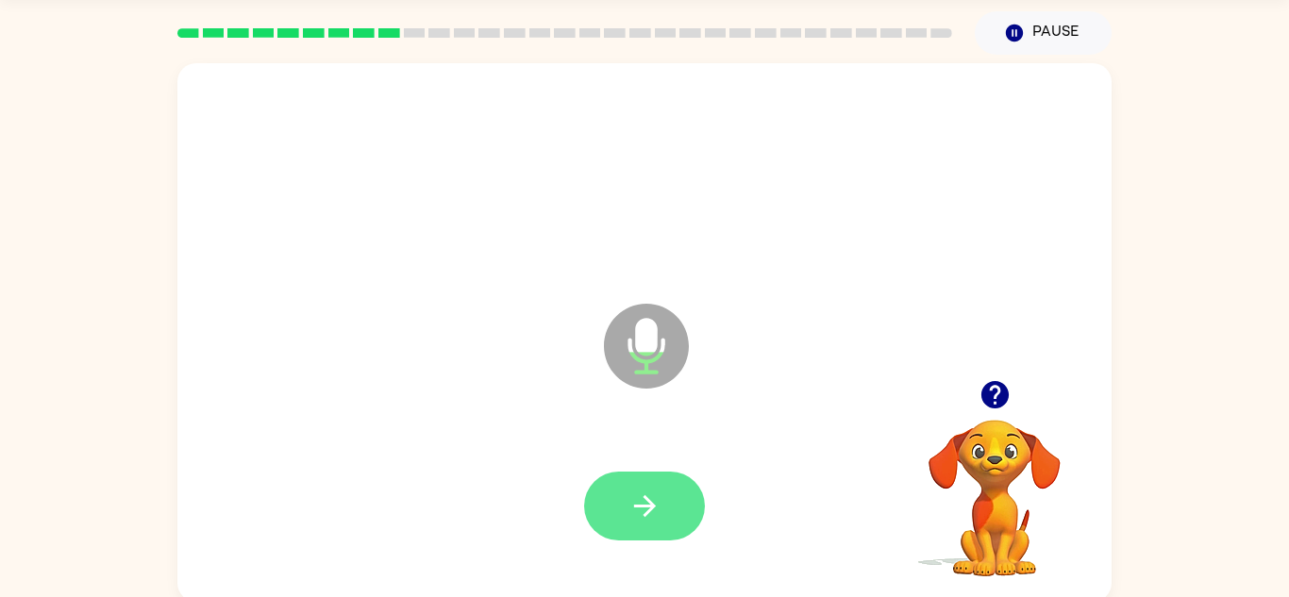
click at [661, 518] on button "button" at bounding box center [644, 506] width 121 height 69
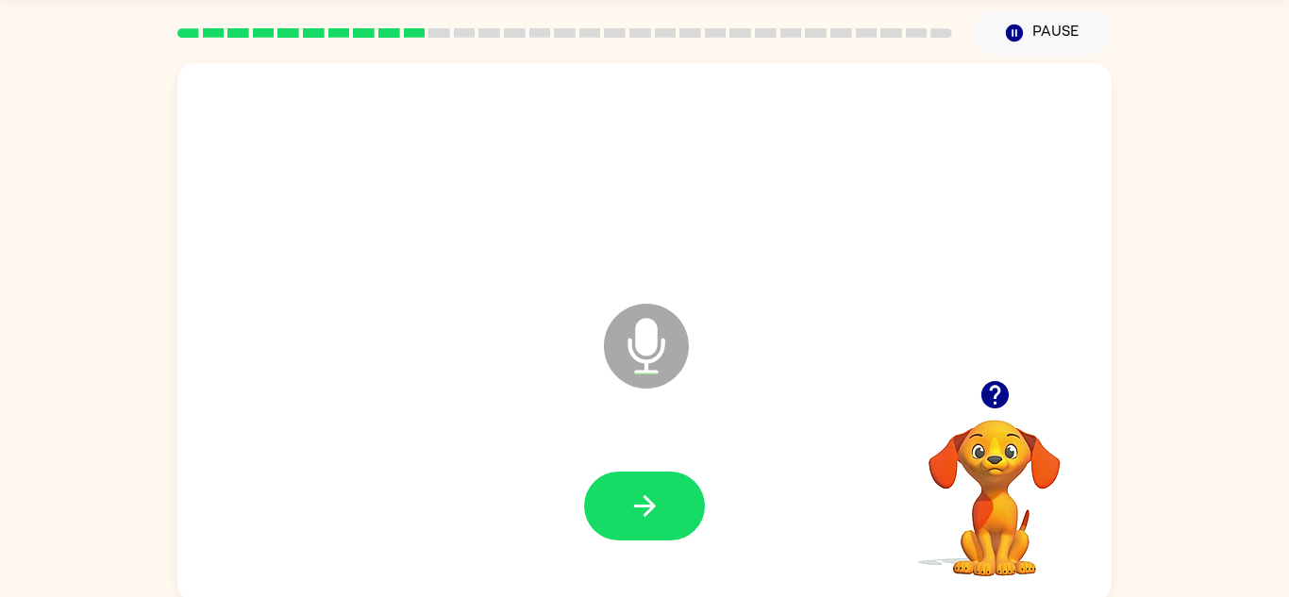
click at [984, 396] on icon "button" at bounding box center [993, 394] width 27 height 27
click at [660, 526] on button "button" at bounding box center [644, 506] width 121 height 69
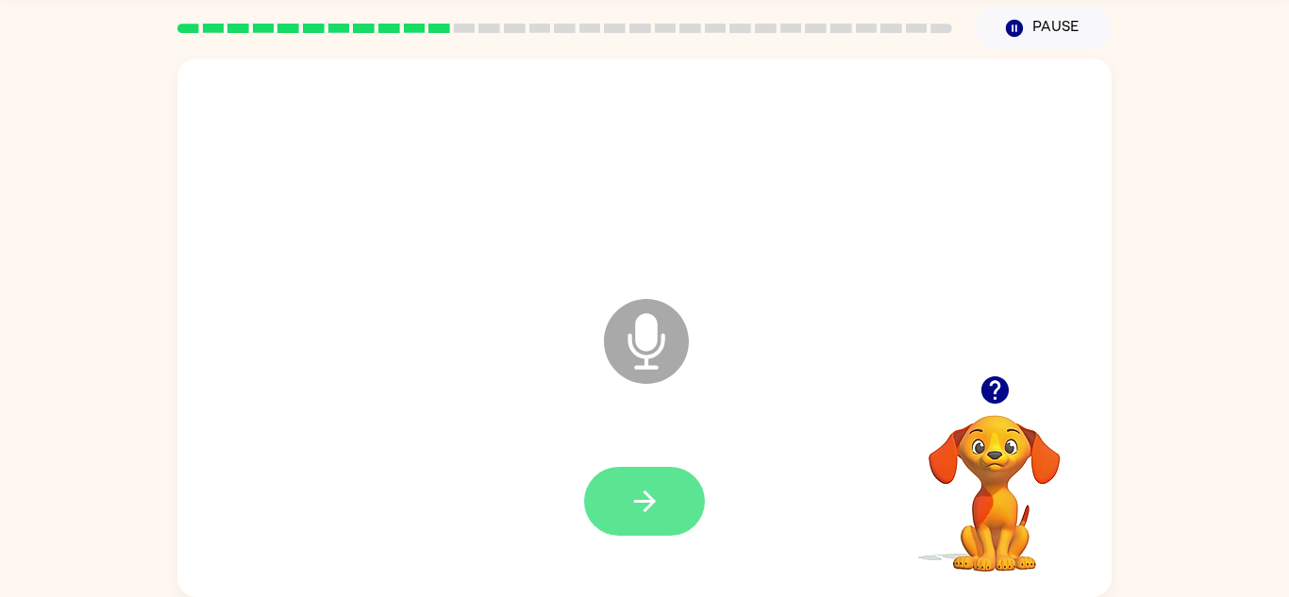
click at [679, 504] on button "button" at bounding box center [644, 501] width 121 height 69
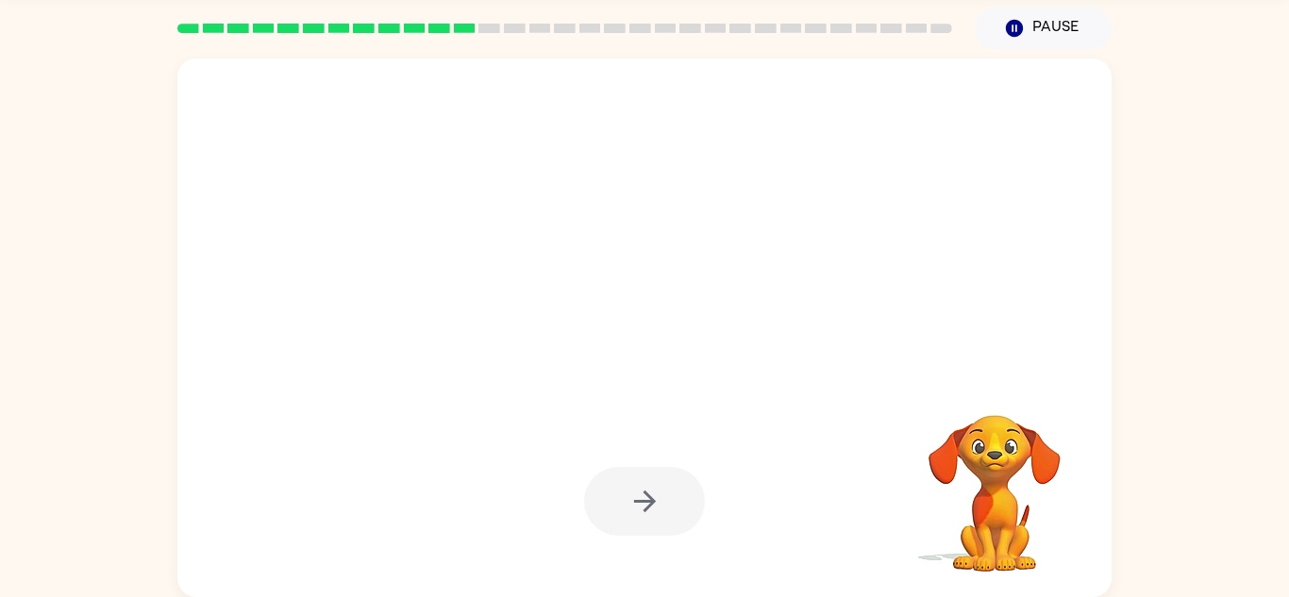
click at [687, 470] on div at bounding box center [644, 501] width 121 height 69
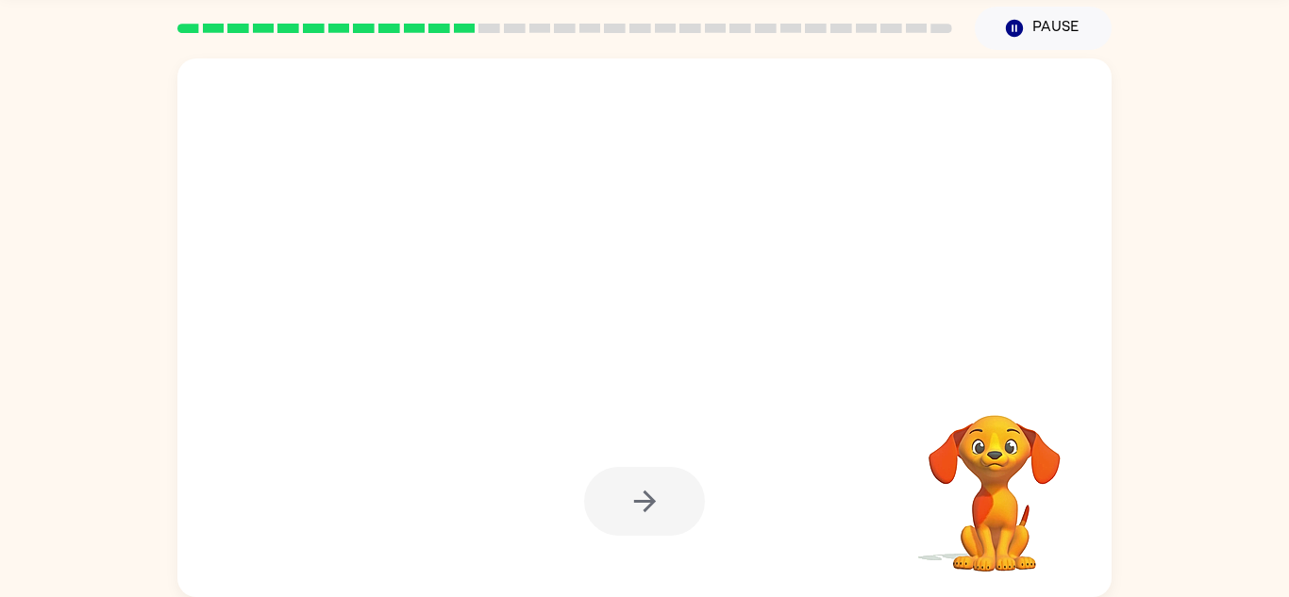
click at [687, 470] on div at bounding box center [644, 501] width 121 height 69
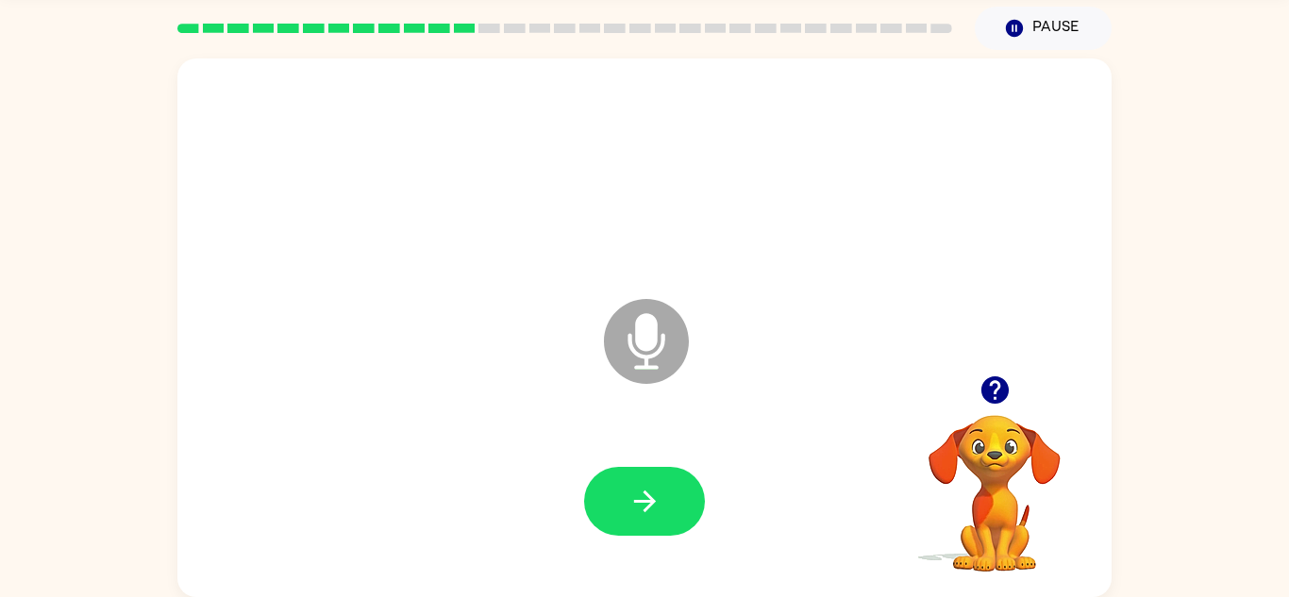
click at [658, 460] on div at bounding box center [644, 502] width 896 height 155
click at [653, 482] on button "button" at bounding box center [644, 501] width 121 height 69
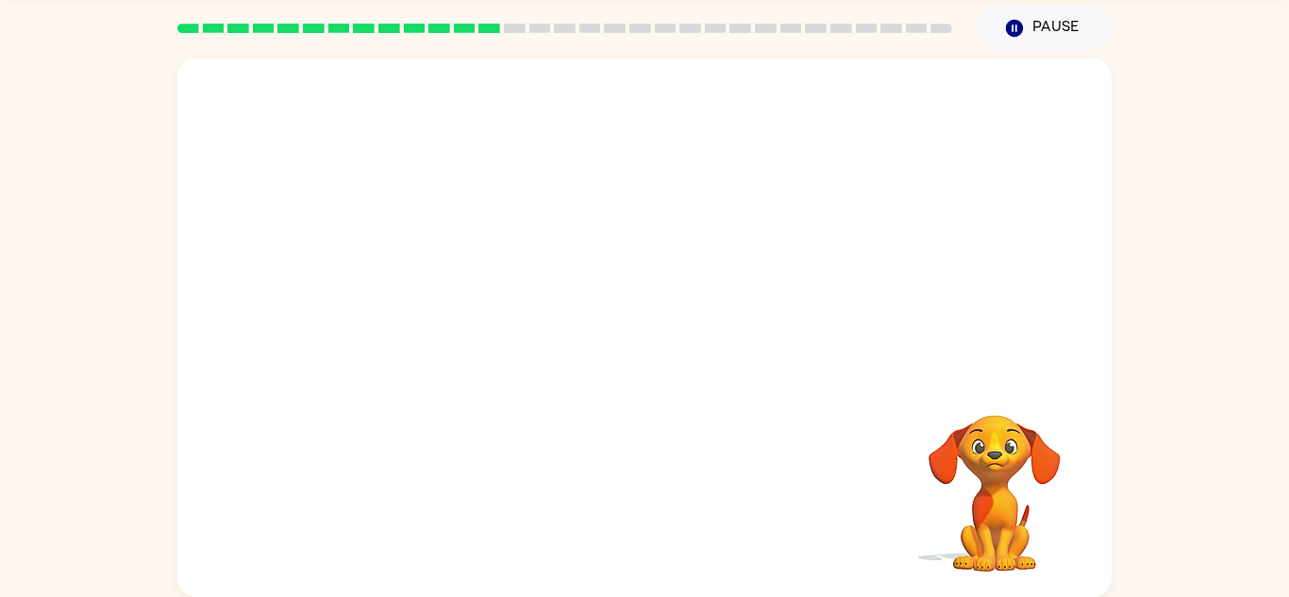
click at [639, 446] on div "Your browser must support playing .mp4 files to use Literably. Please try using…" at bounding box center [644, 327] width 934 height 539
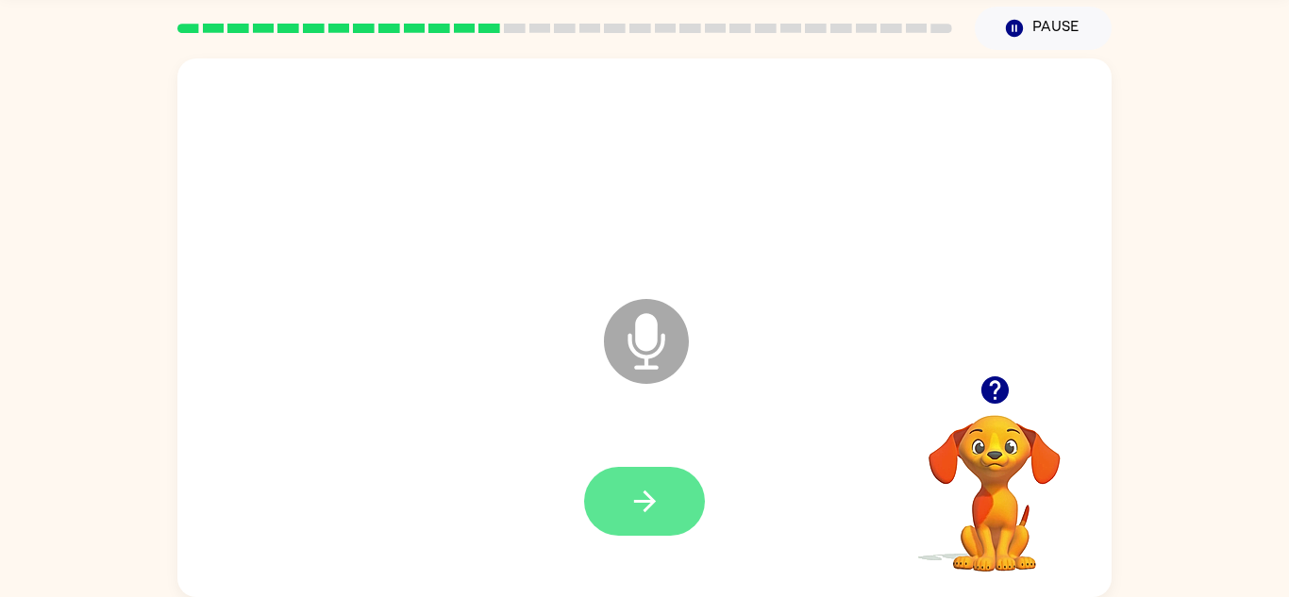
click at [670, 494] on button "button" at bounding box center [644, 501] width 121 height 69
click at [653, 439] on div at bounding box center [644, 502] width 896 height 155
click at [648, 509] on icon "button" at bounding box center [644, 502] width 22 height 22
click at [682, 495] on button "button" at bounding box center [644, 501] width 121 height 69
click at [671, 492] on button "button" at bounding box center [644, 501] width 121 height 69
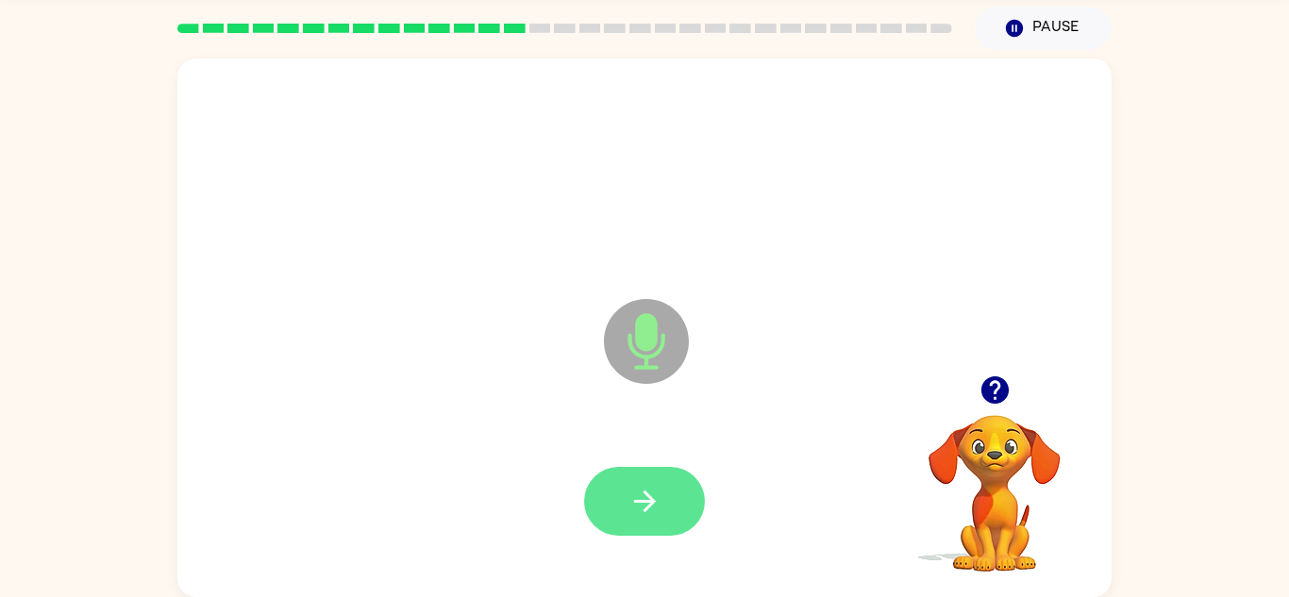
click at [648, 522] on button "button" at bounding box center [644, 501] width 121 height 69
click at [608, 505] on button "button" at bounding box center [644, 501] width 121 height 69
click at [635, 494] on icon "button" at bounding box center [644, 501] width 33 height 33
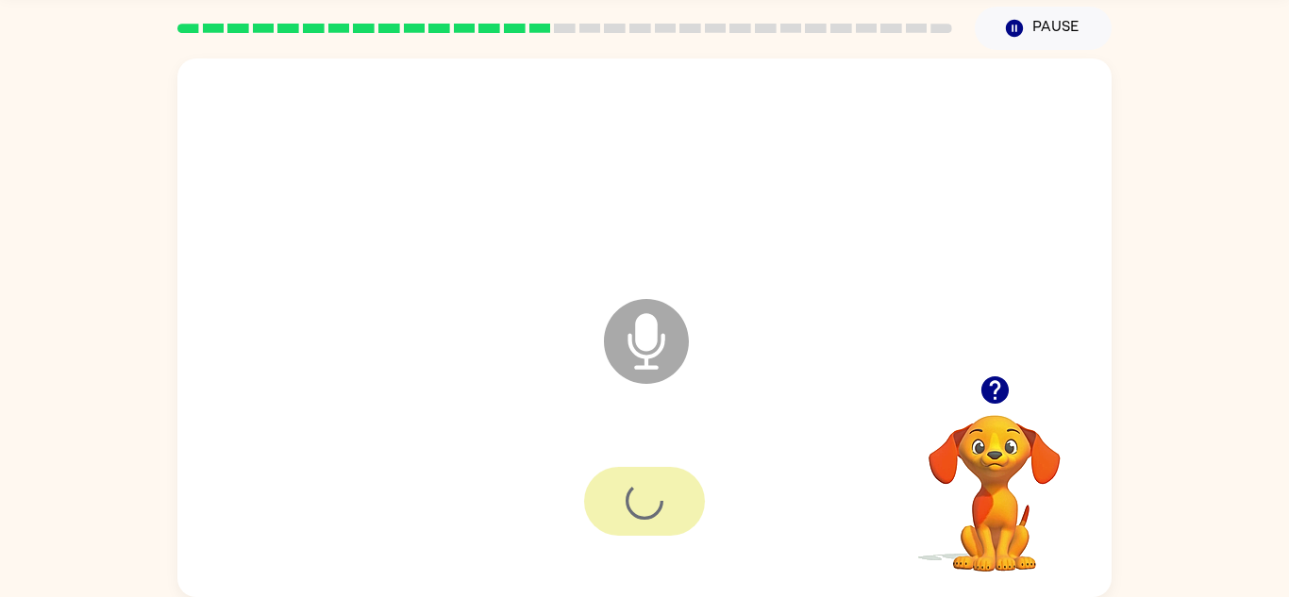
click at [631, 499] on div at bounding box center [644, 501] width 121 height 69
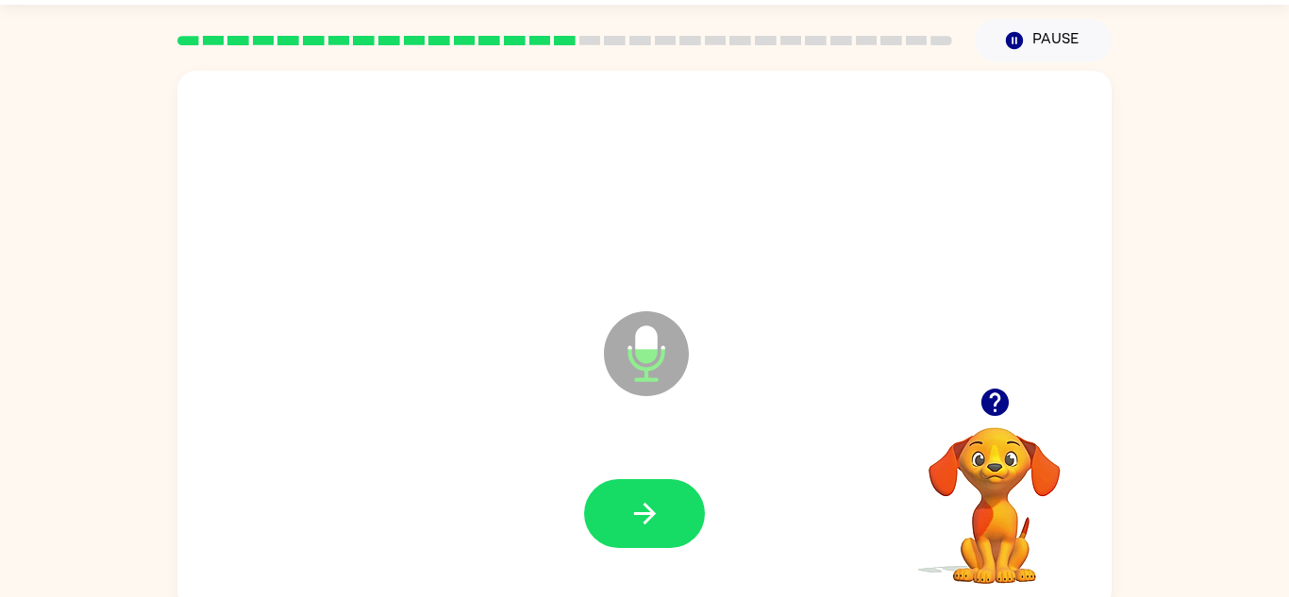
scroll to position [49, 0]
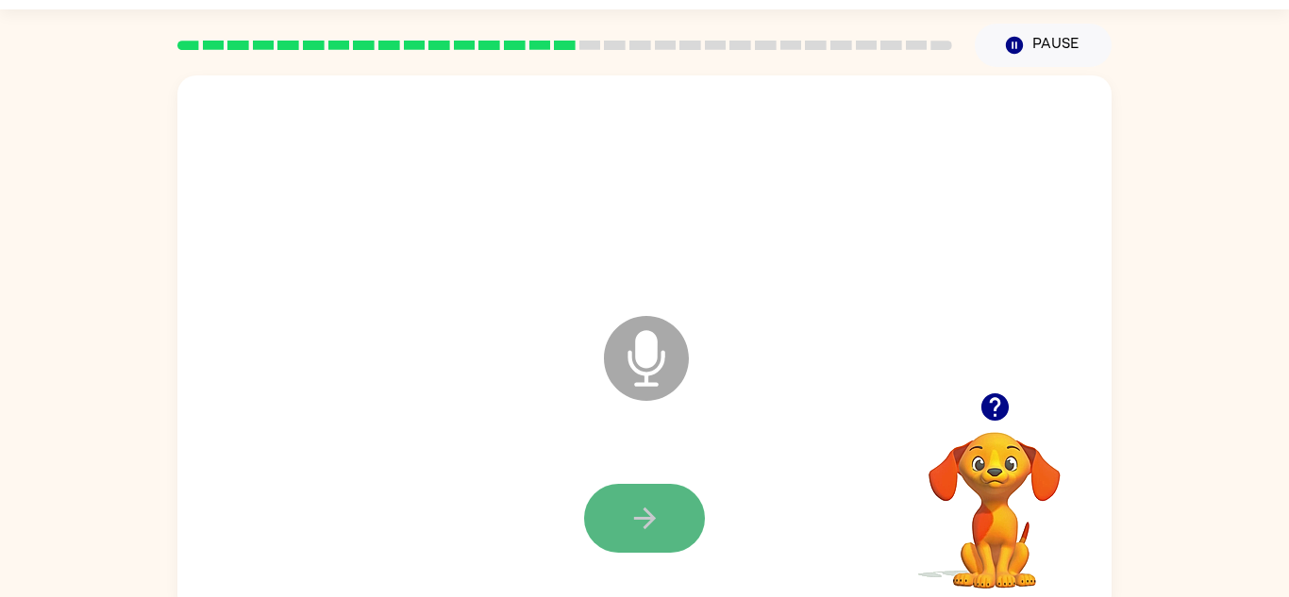
click at [660, 498] on button "button" at bounding box center [644, 518] width 121 height 69
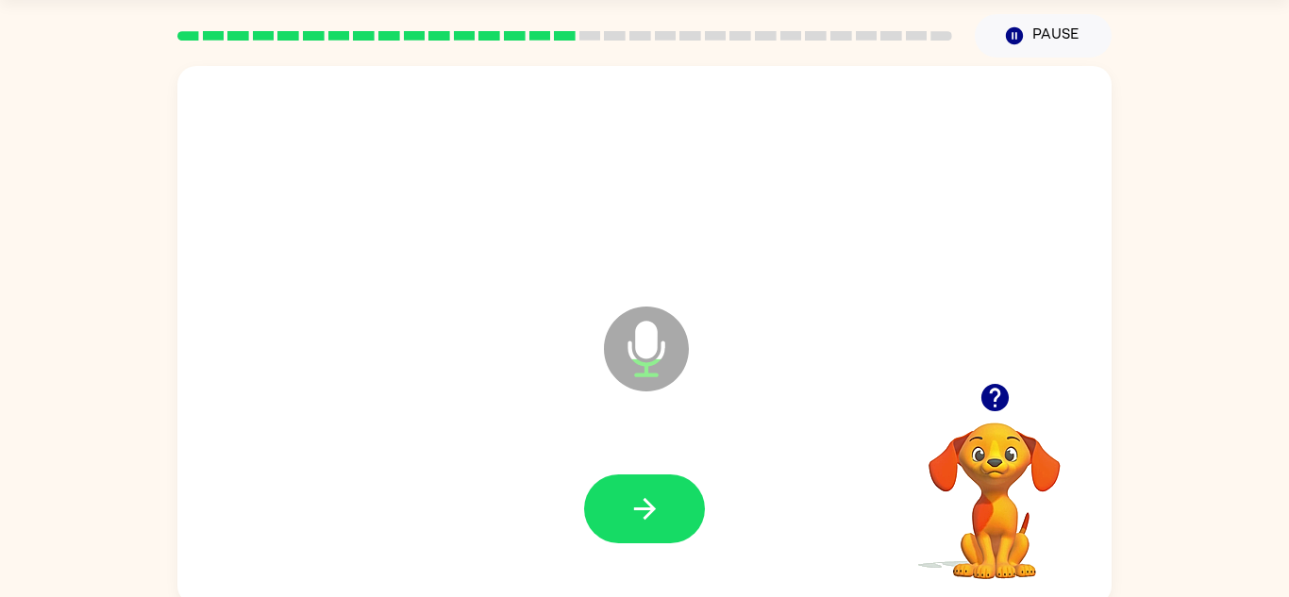
scroll to position [66, 0]
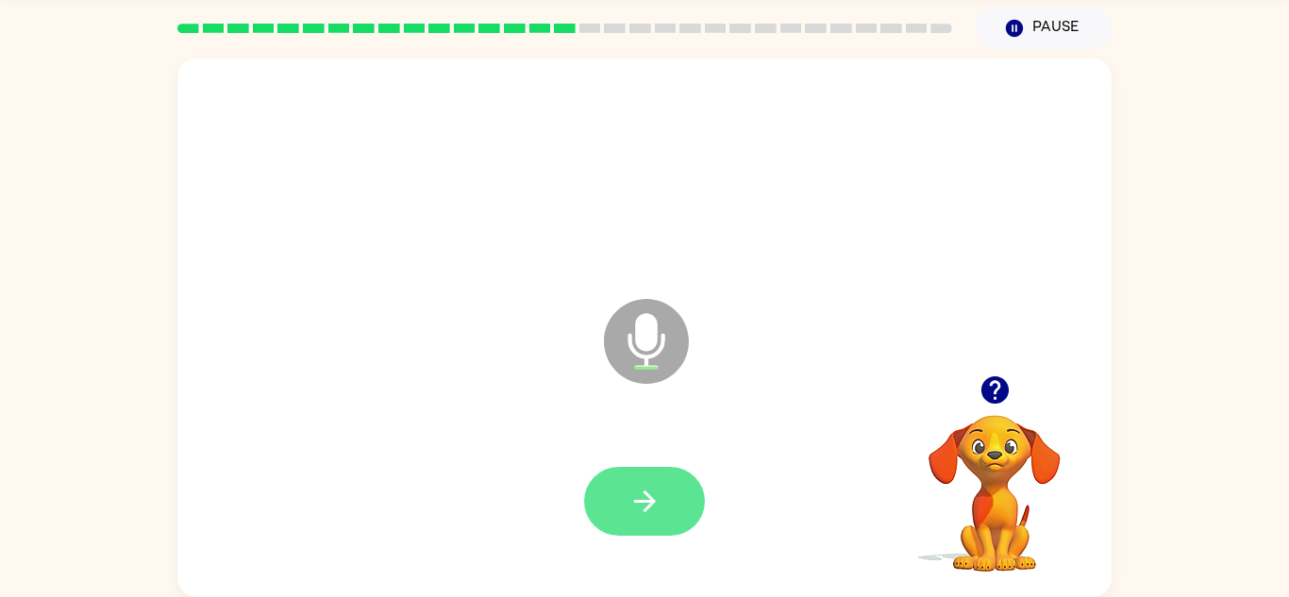
click at [659, 499] on icon "button" at bounding box center [644, 501] width 33 height 33
click at [601, 479] on button "button" at bounding box center [644, 501] width 121 height 69
click at [688, 492] on button "button" at bounding box center [644, 501] width 121 height 69
click at [659, 486] on icon "button" at bounding box center [644, 501] width 33 height 33
click at [668, 476] on button "button" at bounding box center [644, 501] width 121 height 69
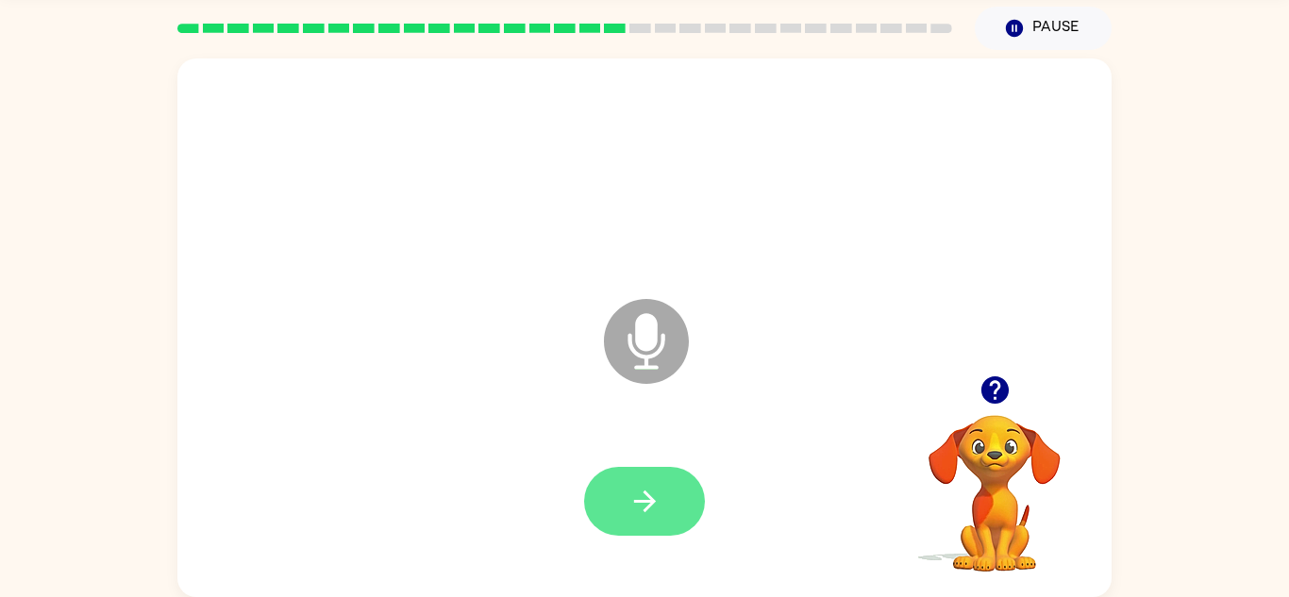
click at [676, 499] on button "button" at bounding box center [644, 501] width 121 height 69
click at [691, 514] on button "button" at bounding box center [644, 501] width 121 height 69
click at [662, 474] on button "button" at bounding box center [644, 501] width 121 height 69
click at [660, 489] on icon "button" at bounding box center [644, 501] width 33 height 33
click at [661, 486] on button "button" at bounding box center [644, 501] width 121 height 69
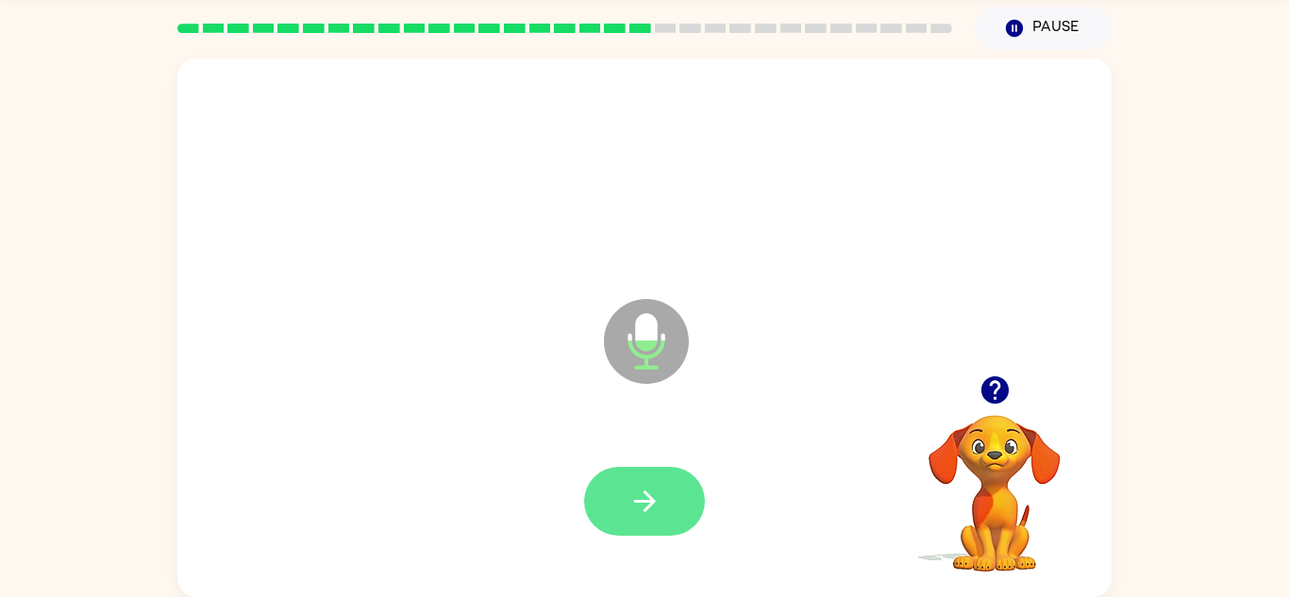
click at [649, 485] on icon "button" at bounding box center [644, 501] width 33 height 33
click at [666, 469] on button "button" at bounding box center [644, 501] width 121 height 69
click at [644, 493] on icon "button" at bounding box center [644, 502] width 22 height 22
click at [632, 514] on icon "button" at bounding box center [644, 501] width 33 height 33
click at [640, 487] on icon "button" at bounding box center [644, 501] width 33 height 33
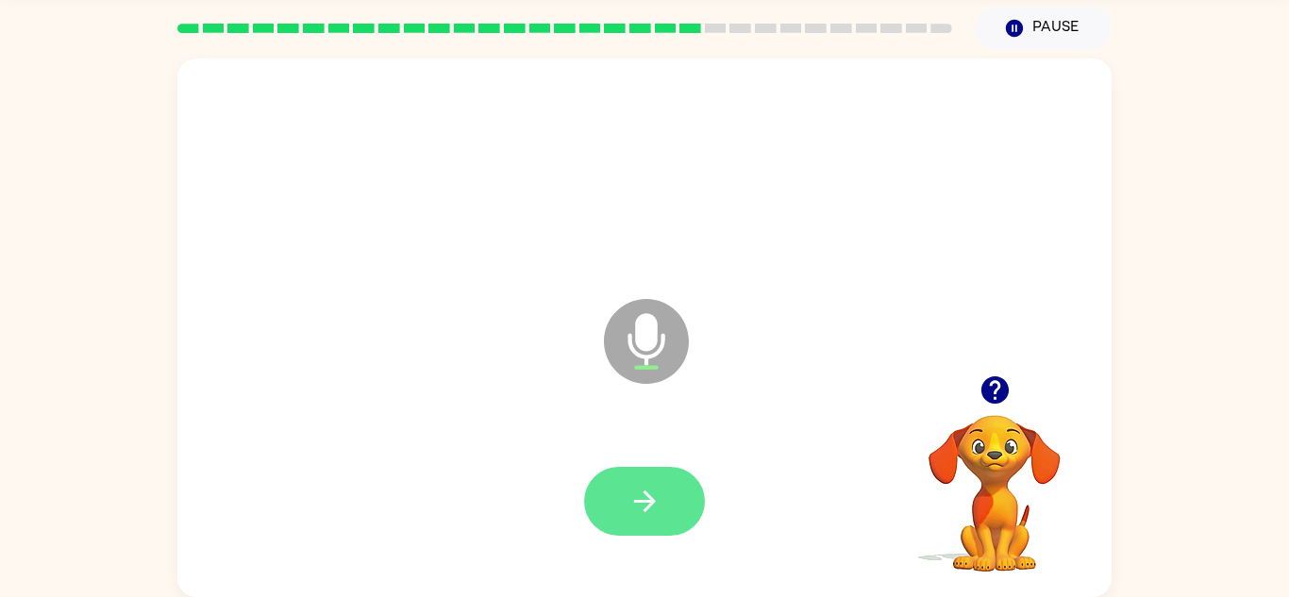
click at [668, 479] on button "button" at bounding box center [644, 501] width 121 height 69
click at [646, 507] on icon "button" at bounding box center [644, 502] width 22 height 22
click at [671, 491] on button "button" at bounding box center [644, 501] width 121 height 69
click at [643, 492] on icon "button" at bounding box center [644, 501] width 33 height 33
click at [660, 491] on icon "button" at bounding box center [644, 501] width 33 height 33
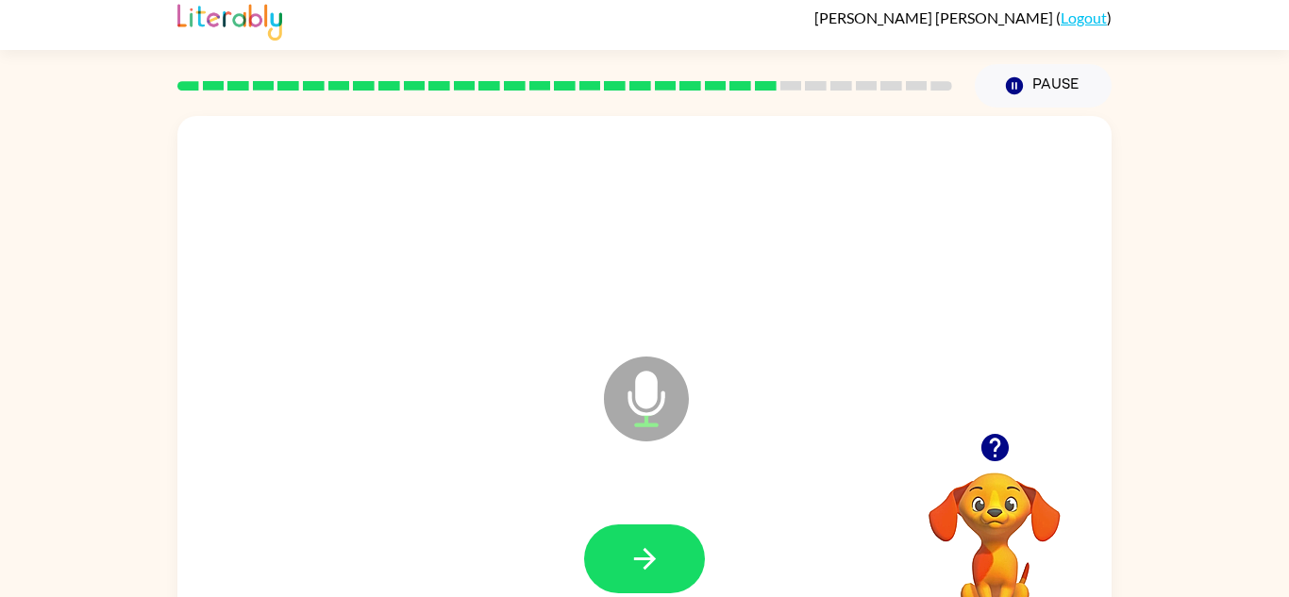
scroll to position [0, 0]
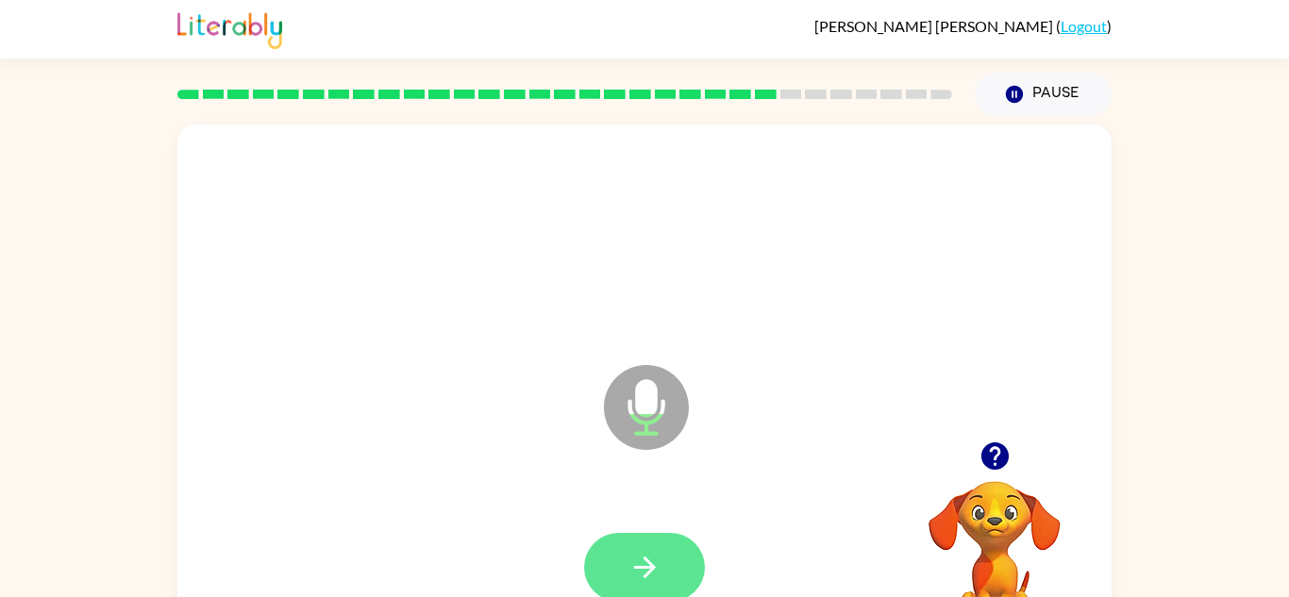
click at [672, 558] on button "button" at bounding box center [644, 567] width 121 height 69
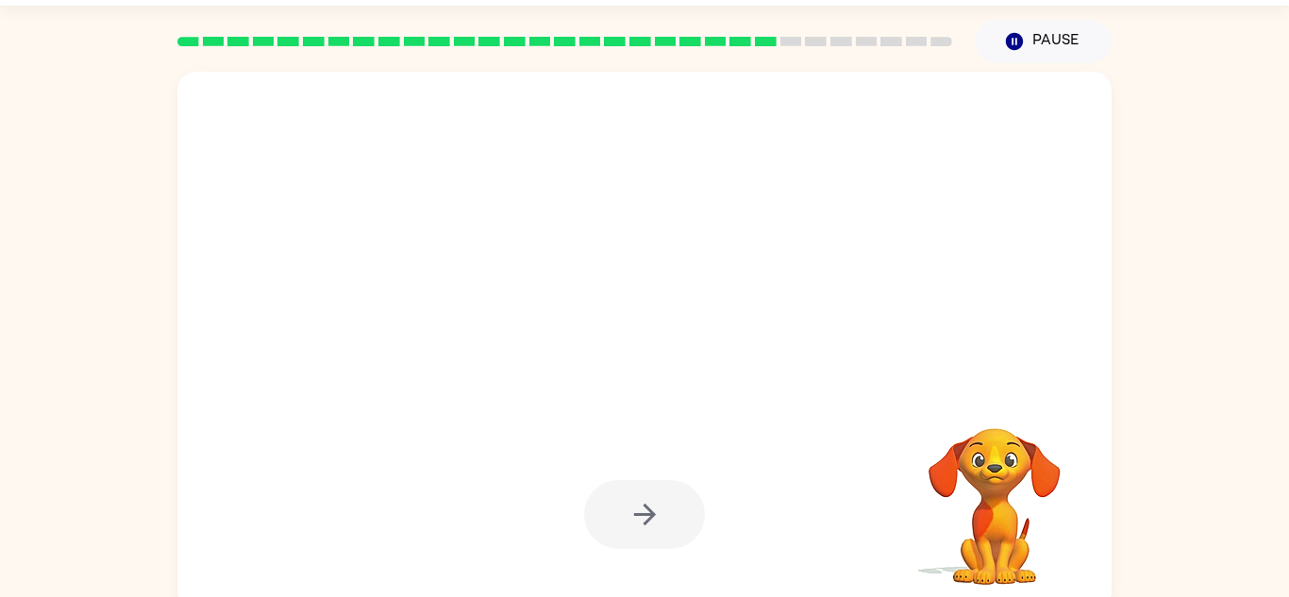
scroll to position [66, 0]
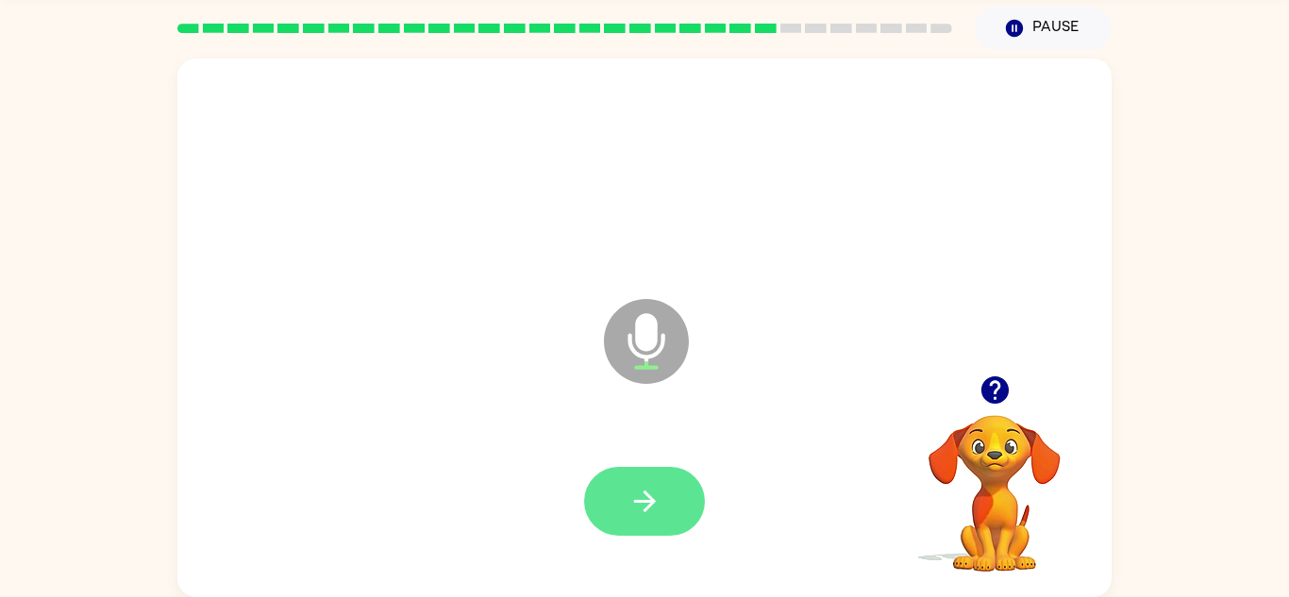
click at [664, 504] on button "button" at bounding box center [644, 501] width 121 height 69
click at [618, 512] on button "button" at bounding box center [644, 501] width 121 height 69
click at [659, 491] on icon "button" at bounding box center [644, 501] width 33 height 33
click at [643, 487] on icon "button" at bounding box center [644, 501] width 33 height 33
click at [659, 468] on button "button" at bounding box center [644, 501] width 121 height 69
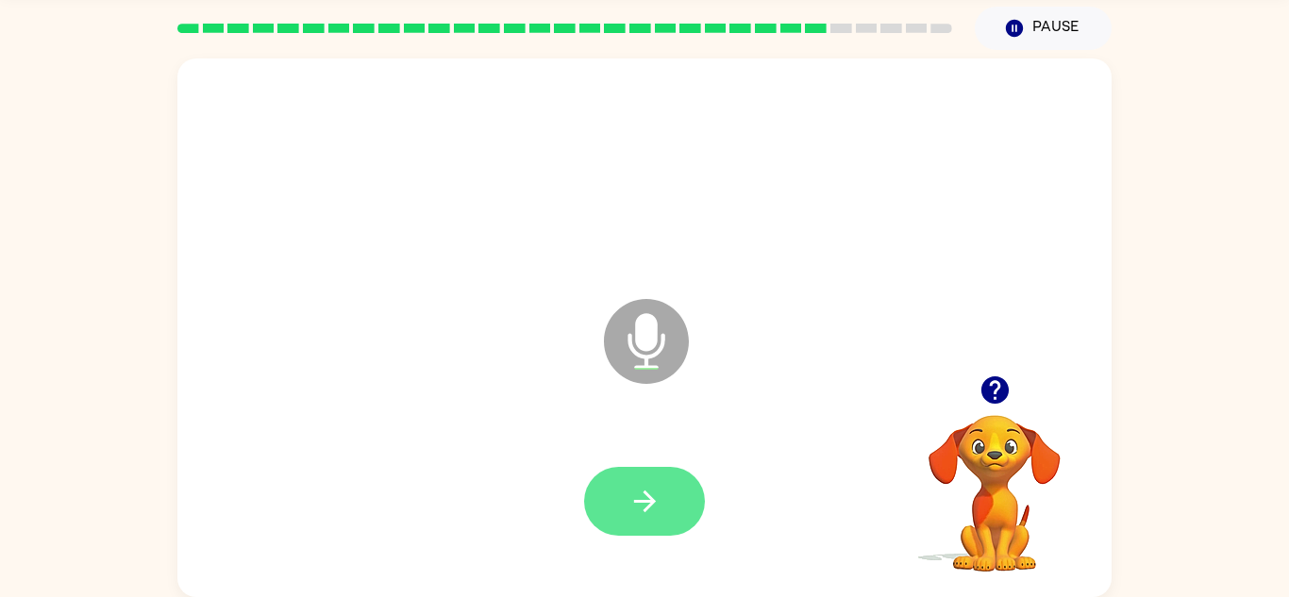
click at [649, 498] on icon "button" at bounding box center [644, 502] width 22 height 22
click at [648, 485] on icon "button" at bounding box center [644, 501] width 33 height 33
click at [676, 474] on button "button" at bounding box center [644, 501] width 121 height 69
click at [643, 525] on button "button" at bounding box center [644, 501] width 121 height 69
click at [655, 503] on icon "button" at bounding box center [644, 501] width 33 height 33
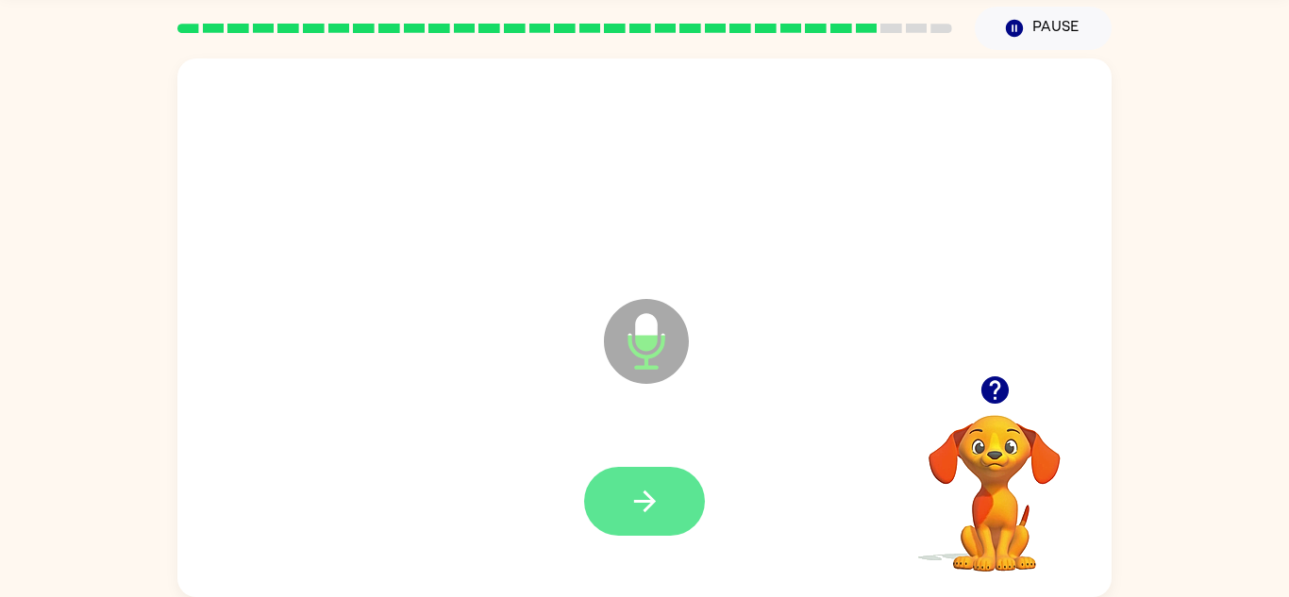
click at [663, 495] on button "button" at bounding box center [644, 501] width 121 height 69
click at [660, 514] on icon "button" at bounding box center [644, 501] width 33 height 33
click at [668, 488] on button "button" at bounding box center [644, 501] width 121 height 69
click at [657, 499] on icon "button" at bounding box center [644, 501] width 33 height 33
click at [665, 488] on button "button" at bounding box center [644, 501] width 121 height 69
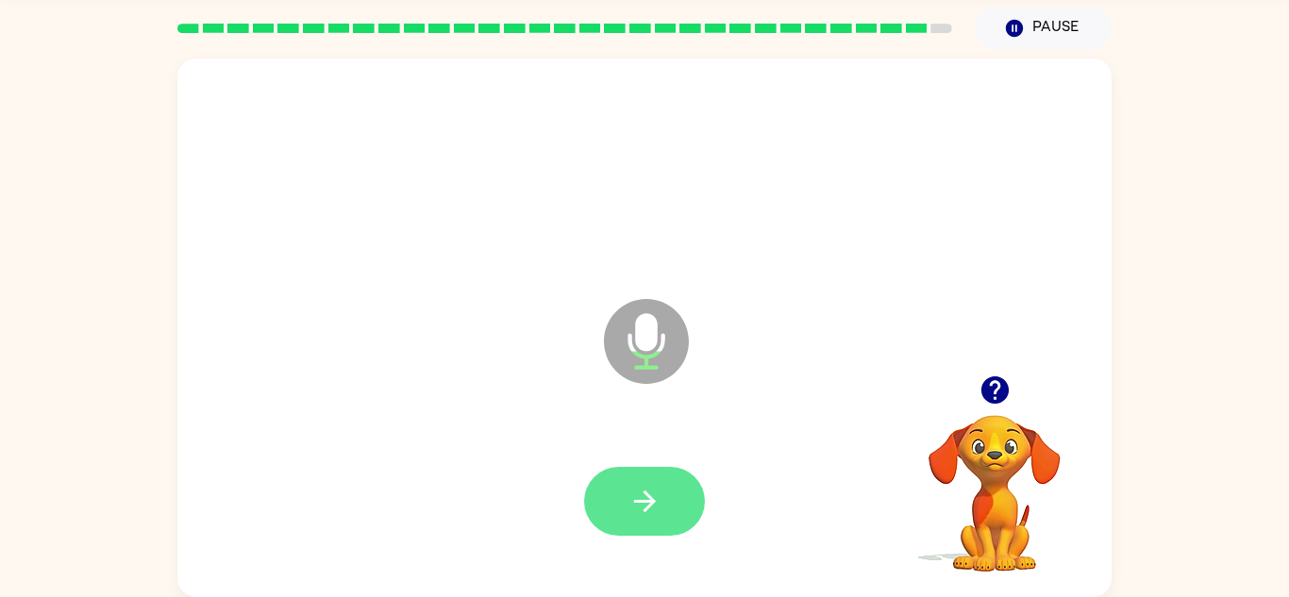
click at [648, 507] on icon "button" at bounding box center [644, 502] width 22 height 22
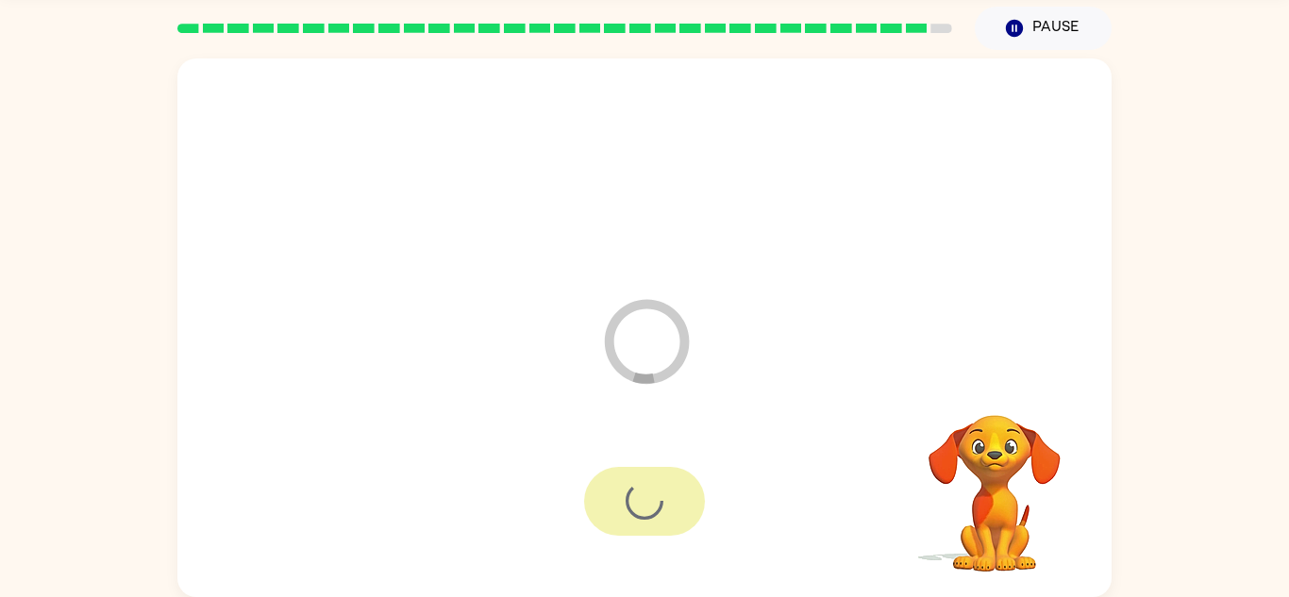
scroll to position [32, 0]
